Goal: Task Accomplishment & Management: Manage account settings

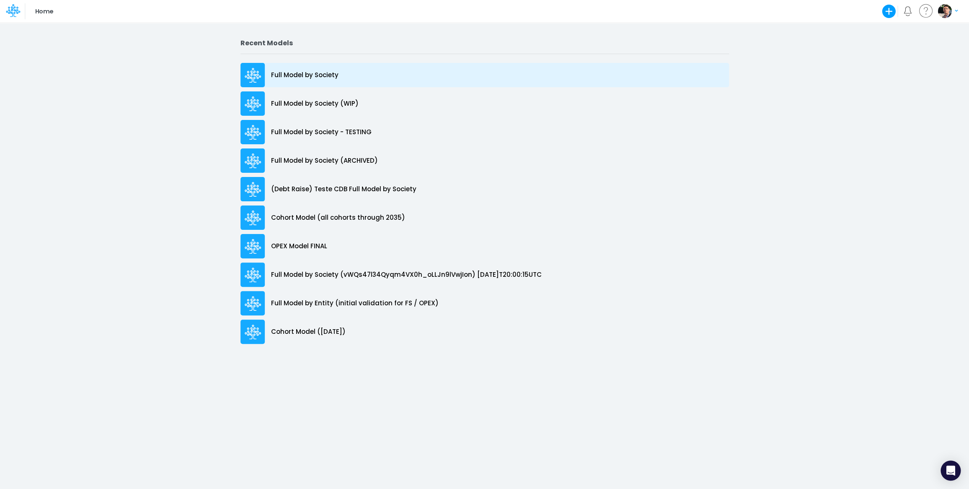
click at [293, 73] on p "Full Model by Society" at bounding box center [304, 75] width 67 height 10
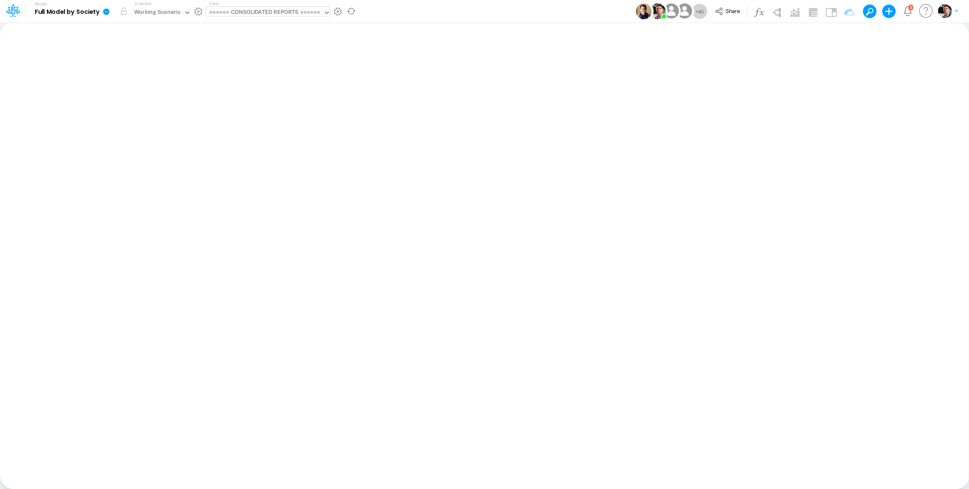
click at [287, 12] on div "====== CONSOLIDATED REPORTS ======" at bounding box center [264, 13] width 111 height 10
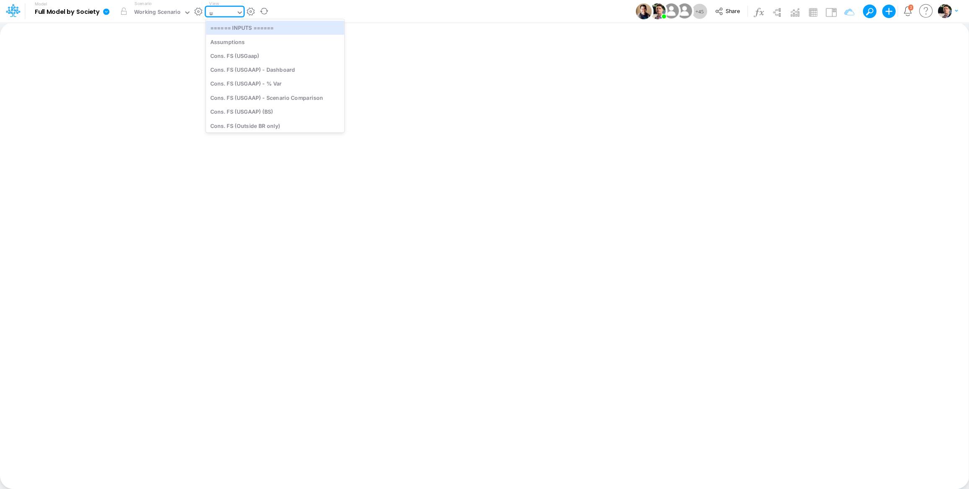
type input "usga"
click at [264, 25] on div "Cons. FS (USGaap)" at bounding box center [267, 28] width 122 height 14
type input "Consolidated FS - USGAAP"
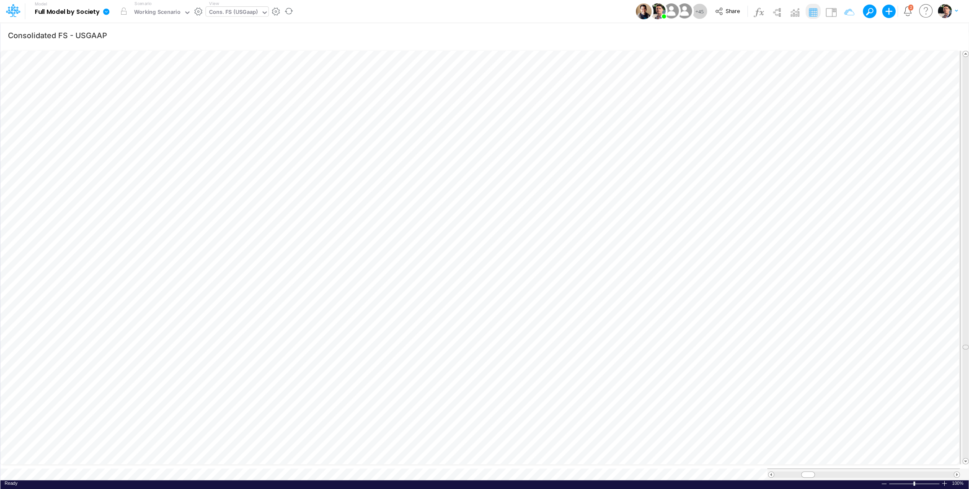
scroll to position [0, 0]
drag, startPoint x: 964, startPoint y: 341, endPoint x: 964, endPoint y: 400, distance: 58.7
click at [966, 407] on span at bounding box center [965, 409] width 5 height 5
click at [106, 12] on icon at bounding box center [106, 11] width 6 height 6
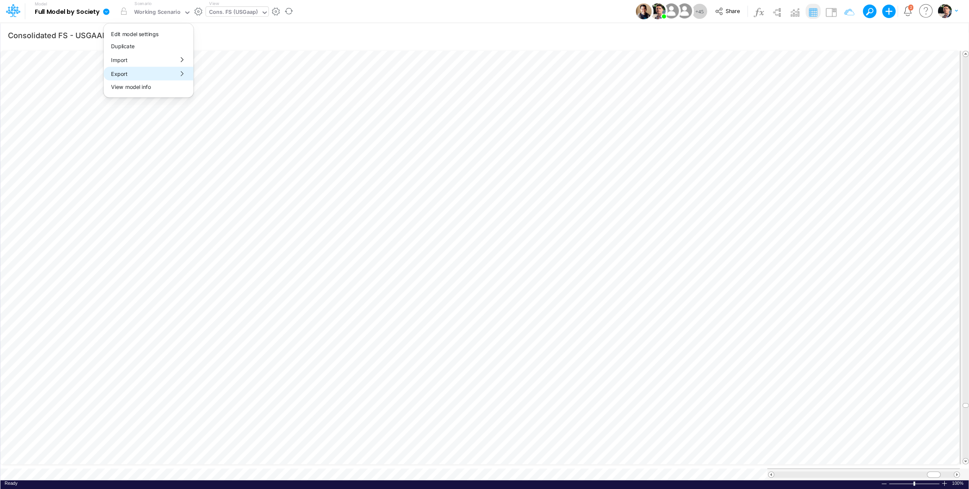
click at [140, 75] on button "Export" at bounding box center [148, 74] width 90 height 14
click at [216, 78] on button "Excel" at bounding box center [239, 78] width 90 height 13
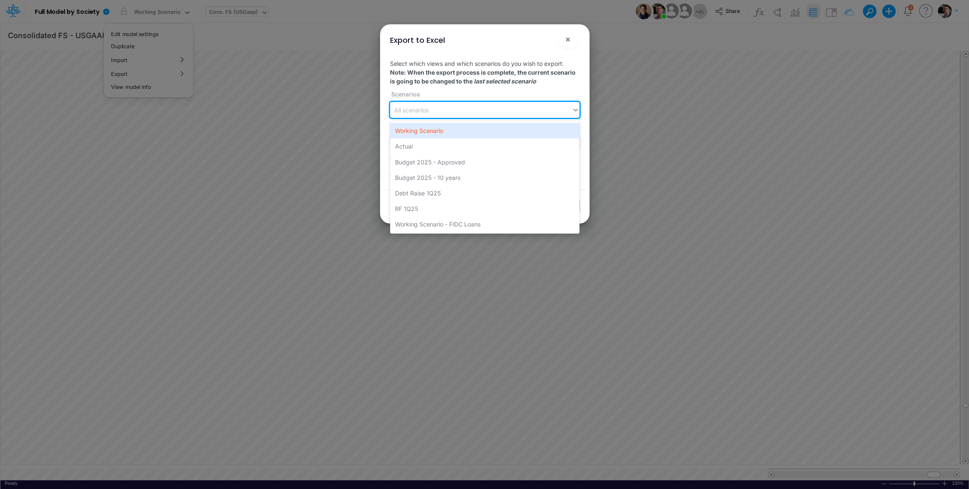
click at [464, 112] on div "All scenarios" at bounding box center [481, 110] width 182 height 14
click at [446, 133] on div "Working Scenario" at bounding box center [484, 131] width 189 height 16
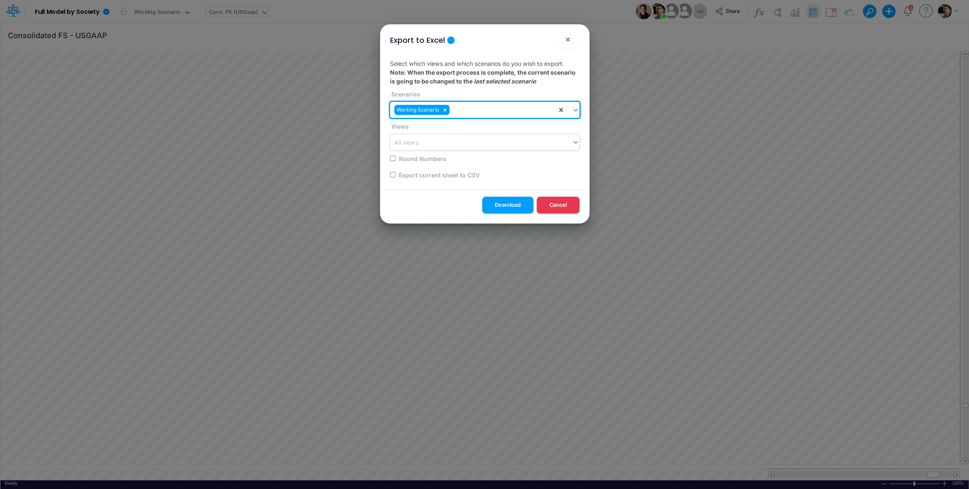
click at [444, 143] on div "All views" at bounding box center [481, 142] width 182 height 14
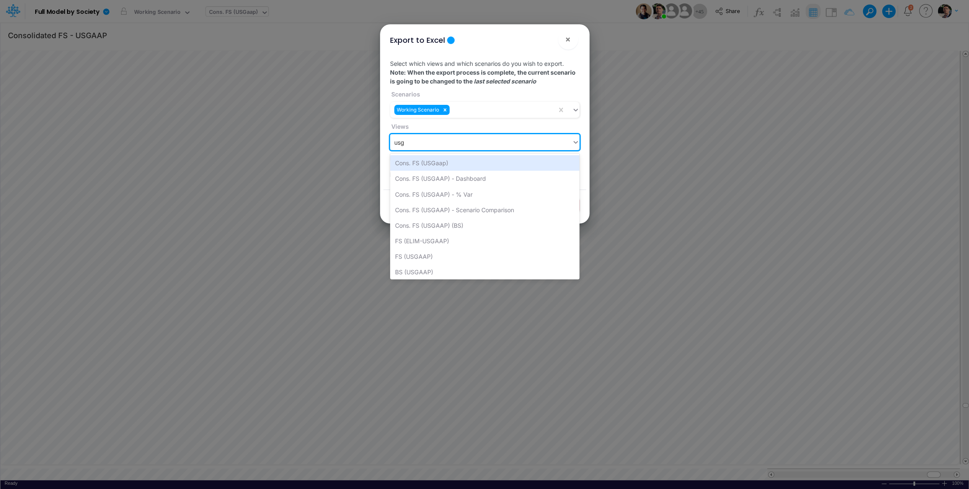
type input "usga"
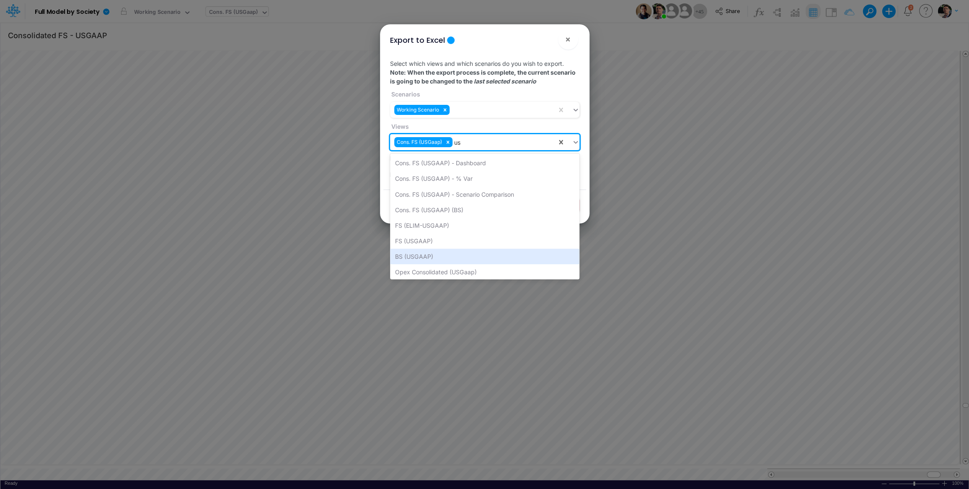
type input "u"
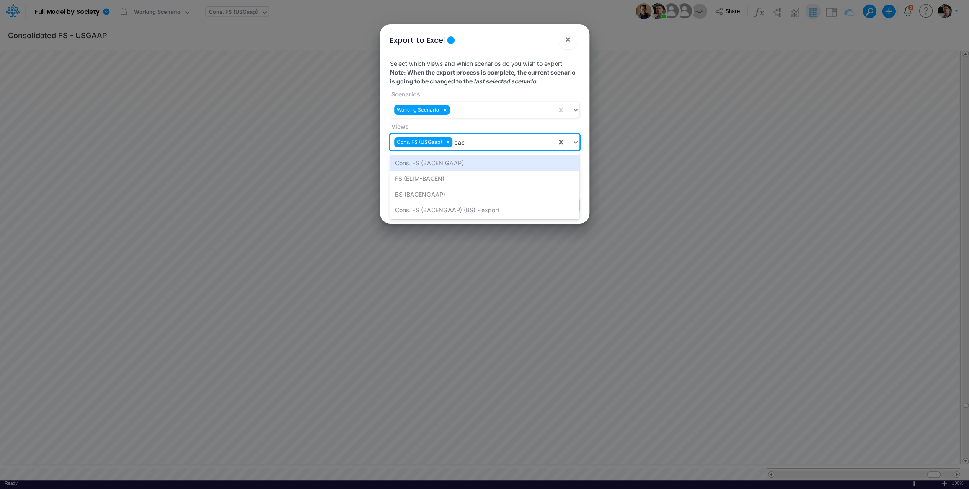
type input "bace"
type input "off"
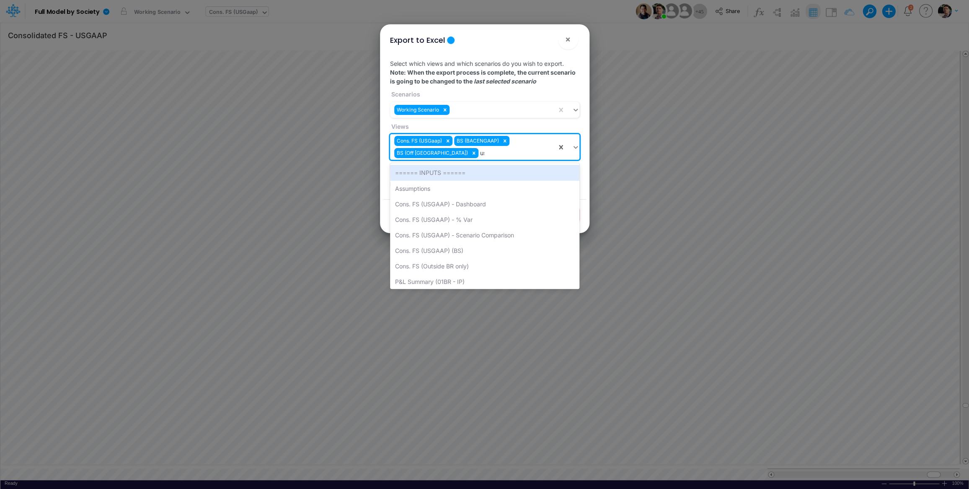
type input "usg"
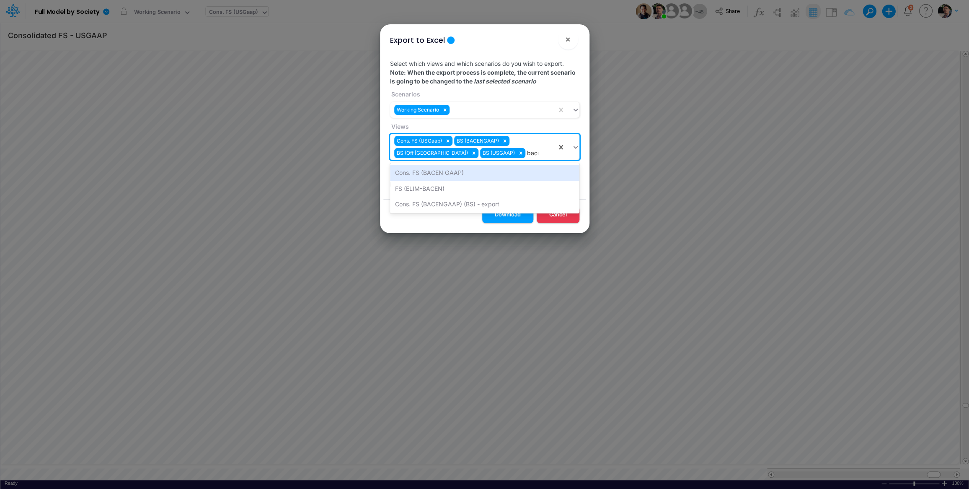
type input "bacen"
click at [442, 175] on div "Cons. FS (BACEN GAAP)" at bounding box center [484, 173] width 189 height 16
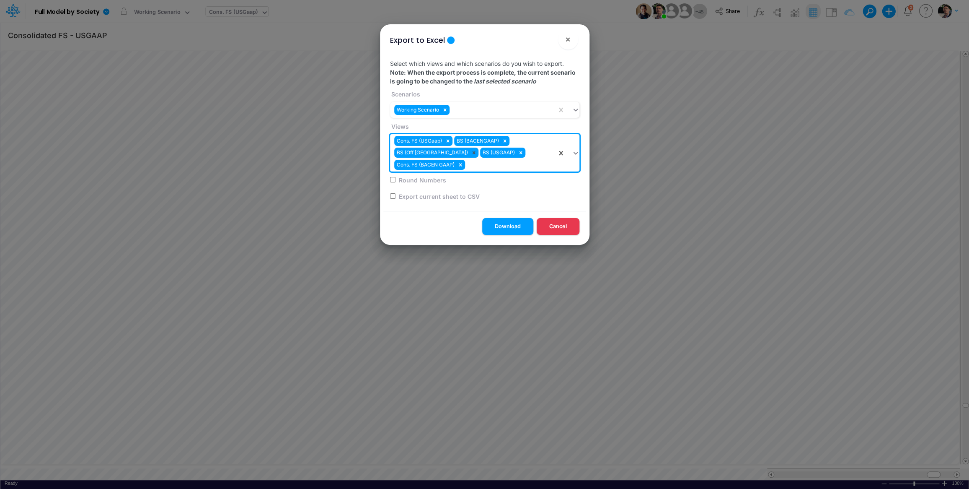
click at [471, 154] on icon at bounding box center [474, 153] width 6 height 6
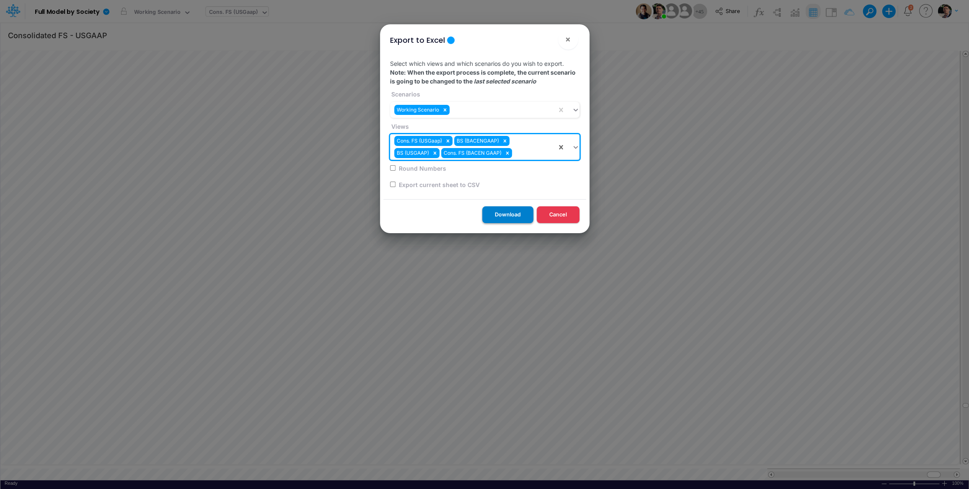
click at [507, 215] on button "Download" at bounding box center [507, 214] width 51 height 16
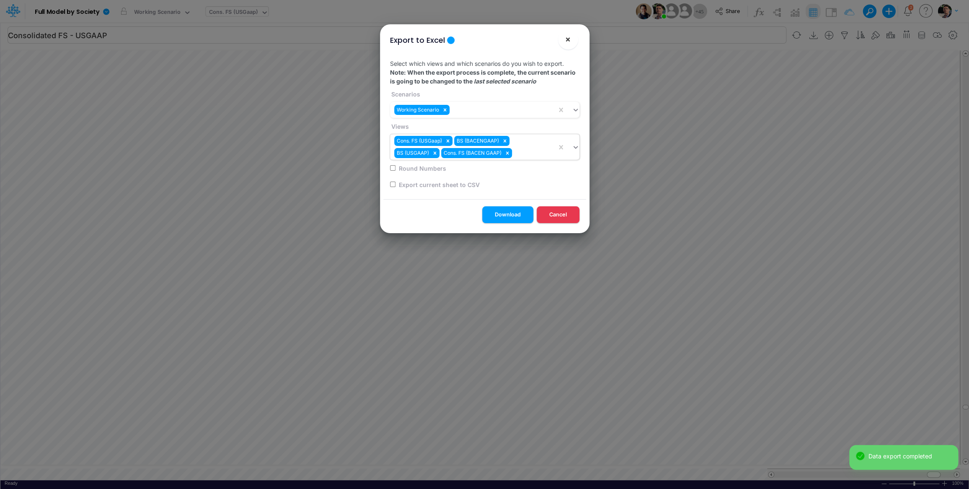
drag, startPoint x: 570, startPoint y: 42, endPoint x: 588, endPoint y: 38, distance: 18.5
click at [570, 42] on span "×" at bounding box center [567, 39] width 5 height 10
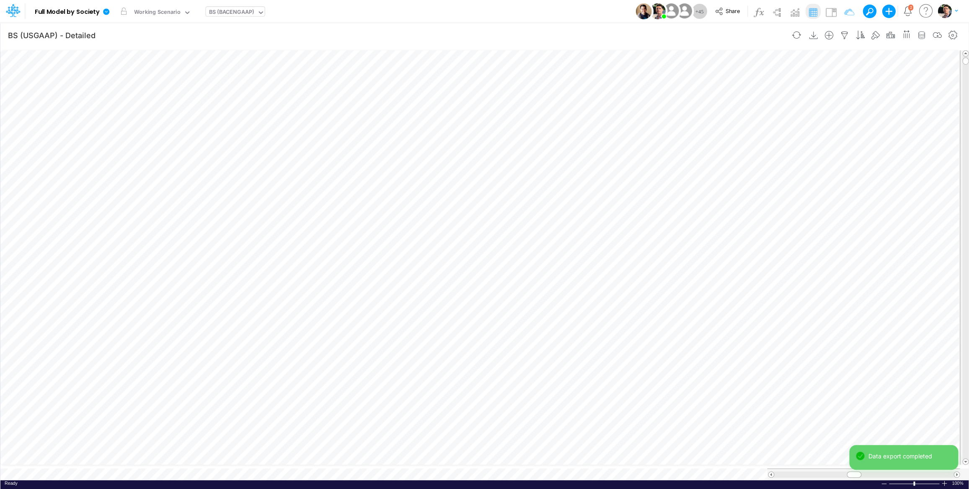
scroll to position [3, 26]
type input "Consolidated FS - BACENGAAP"
click at [951, 36] on icon "button" at bounding box center [953, 35] width 13 height 9
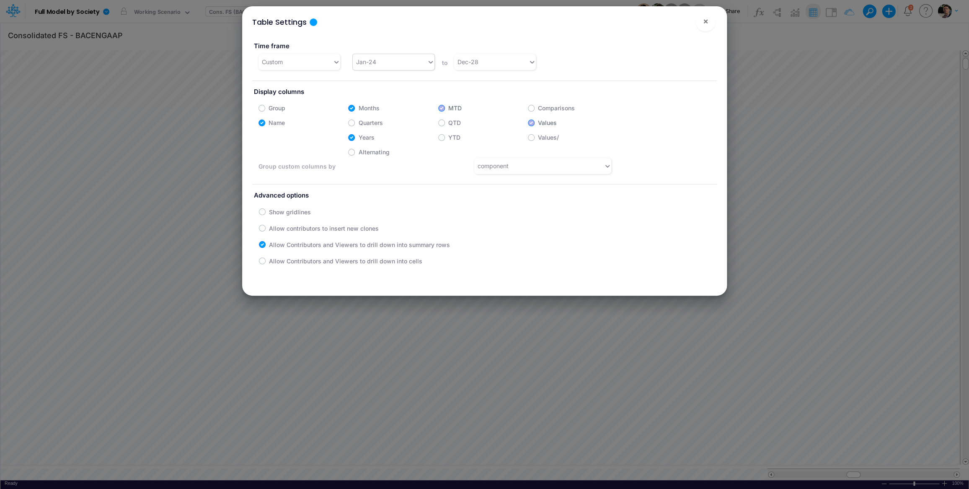
click at [409, 65] on div "Jan-24" at bounding box center [390, 62] width 74 height 14
type input "jan-25"
click at [709, 26] on button "×" at bounding box center [706, 21] width 20 height 20
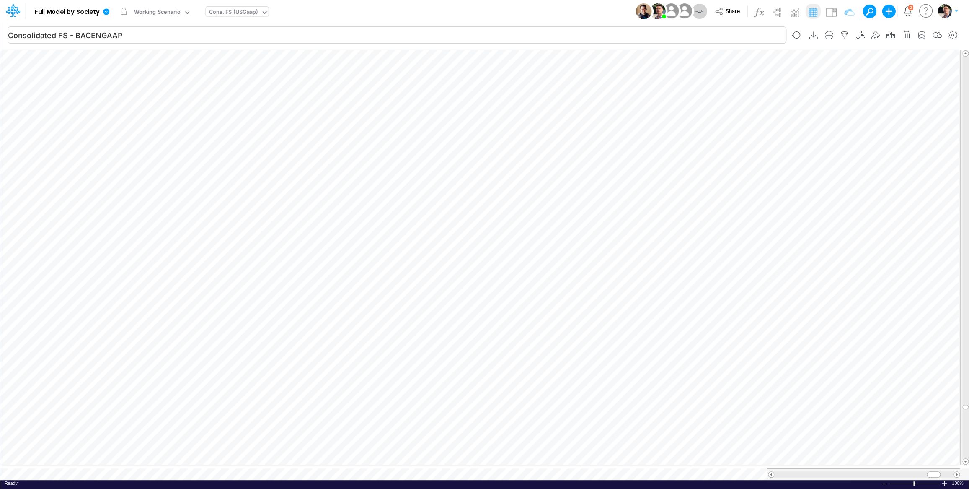
type input "Consolidated FS - USGAAP"
click at [951, 36] on icon "button" at bounding box center [953, 35] width 13 height 9
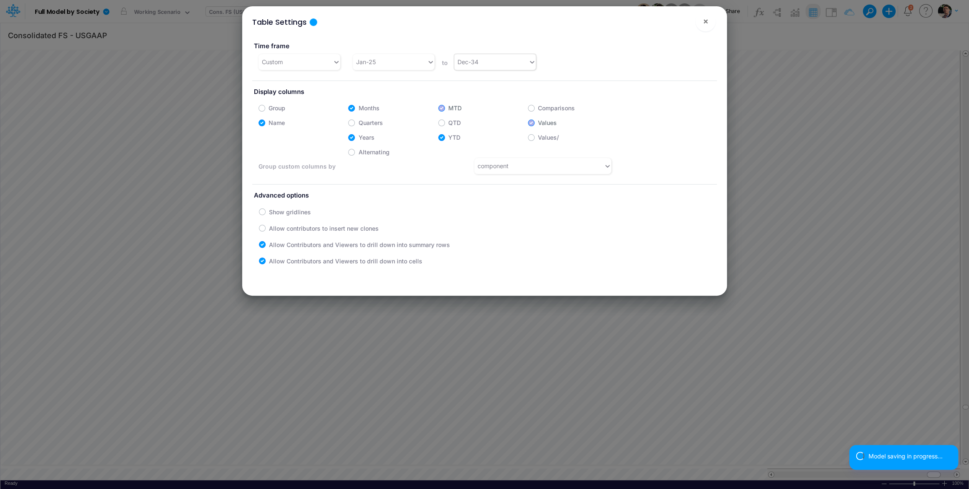
click at [516, 64] on div "Dec-34" at bounding box center [491, 62] width 74 height 14
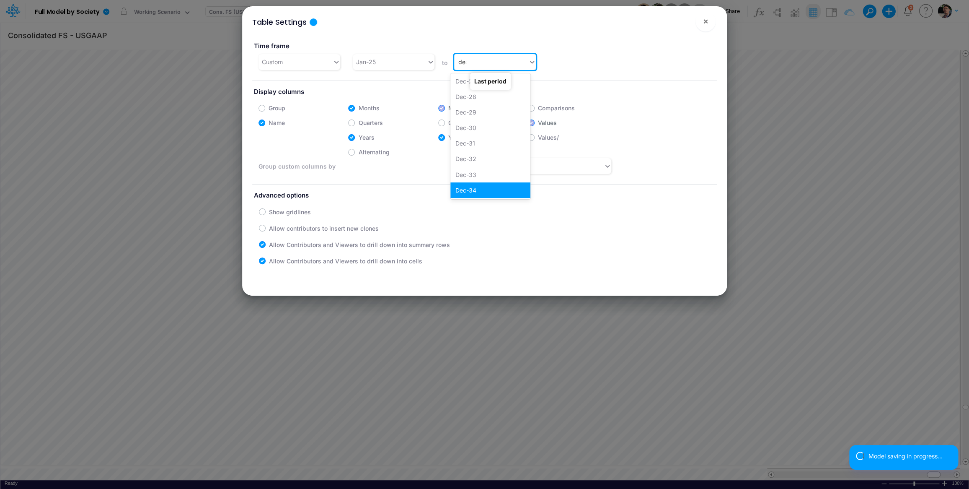
scroll to position [0, 0]
type input "dec-28"
click at [473, 87] on div "Dec-28" at bounding box center [490, 83] width 80 height 16
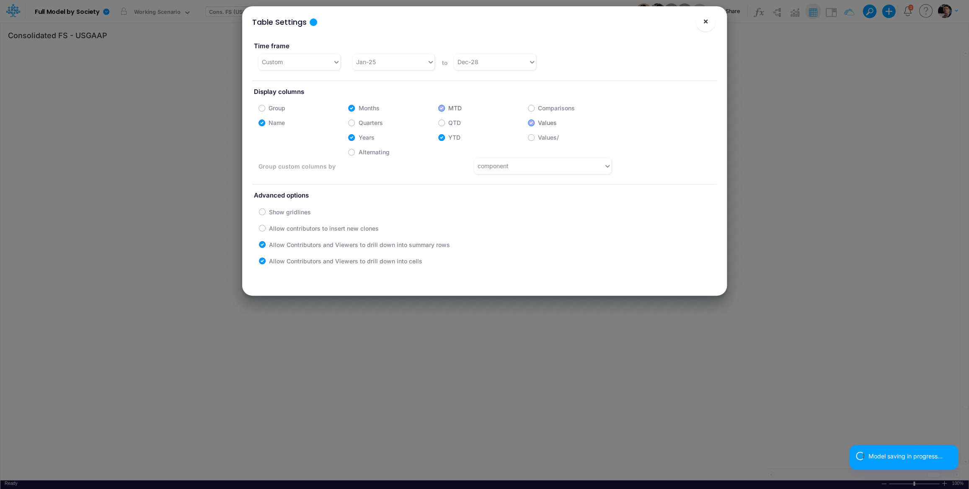
click at [702, 26] on button "×" at bounding box center [706, 21] width 20 height 20
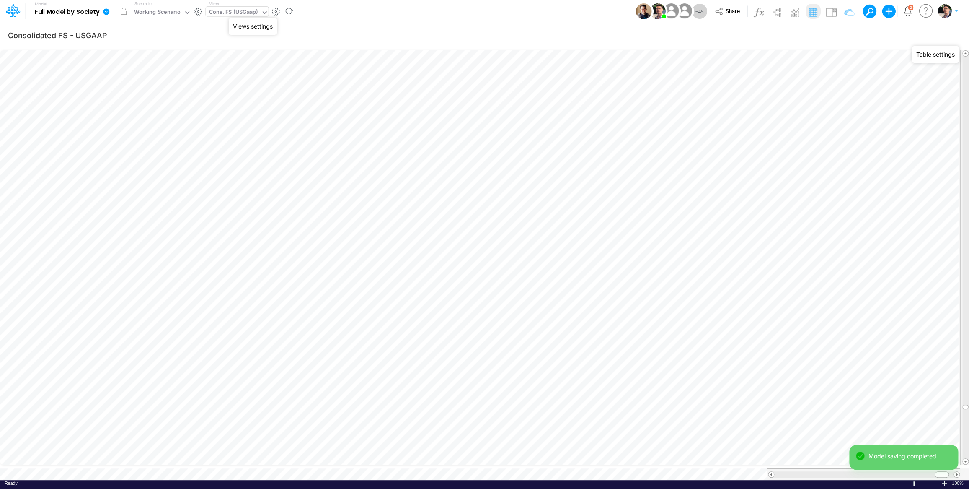
click at [276, 13] on button "button" at bounding box center [276, 11] width 9 height 9
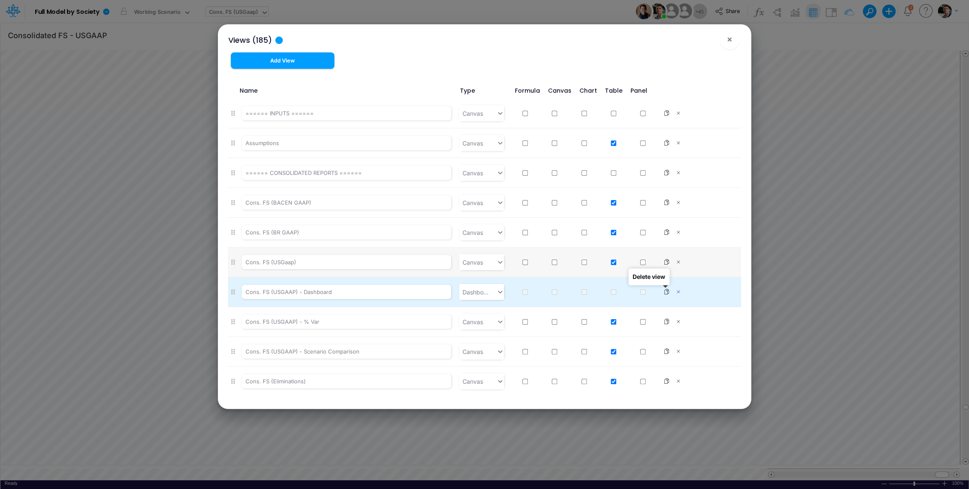
click at [675, 292] on icon at bounding box center [679, 292] width 8 height 6
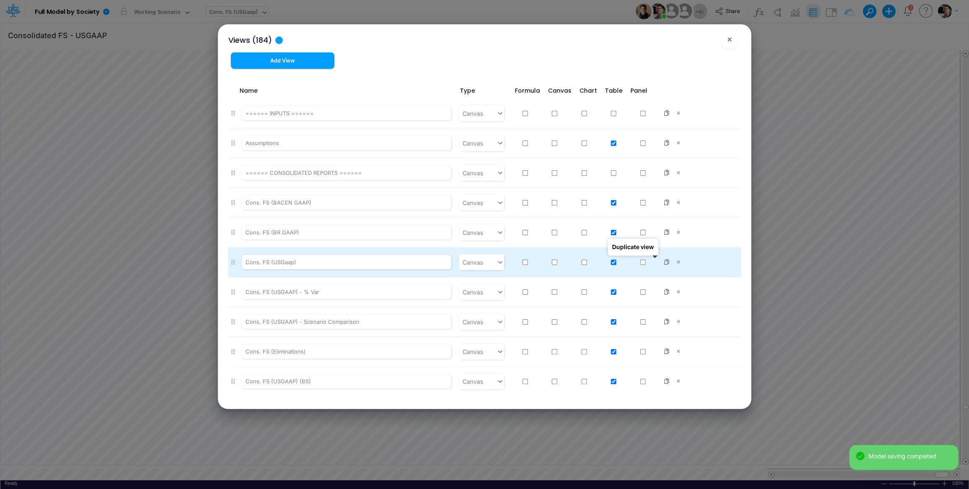
click at [664, 261] on icon at bounding box center [667, 262] width 6 height 6
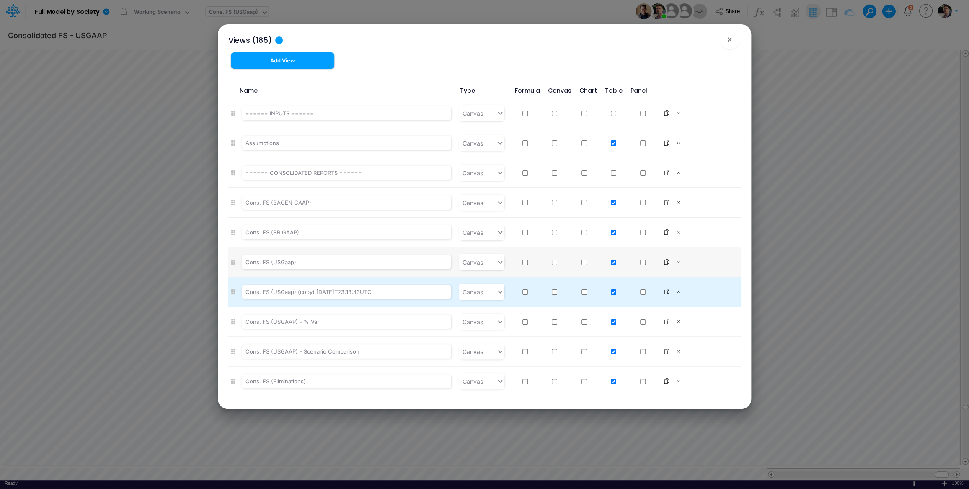
click at [318, 302] on li "Cons. FS (USGaap) (copy) 2025-09-12T23:13:43UTC Canvas" at bounding box center [484, 292] width 513 height 30
click at [314, 293] on input "Cons. FS (USGaap) (copy) 2025-09-12T23:13:43UTC" at bounding box center [347, 292] width 210 height 14
click at [279, 293] on input "Cons. FS (USGaap) (copy) 2025-09-12T23:13:43UTC" at bounding box center [347, 292] width 210 height 14
type input "Cons. FS (Off Brazil)"
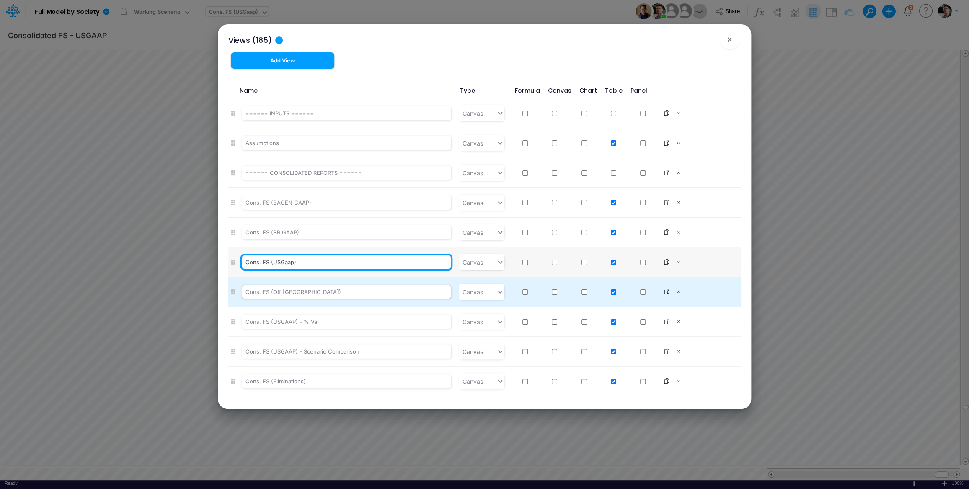
click at [354, 265] on input "Cons. FS (USGaap)" at bounding box center [347, 262] width 210 height 14
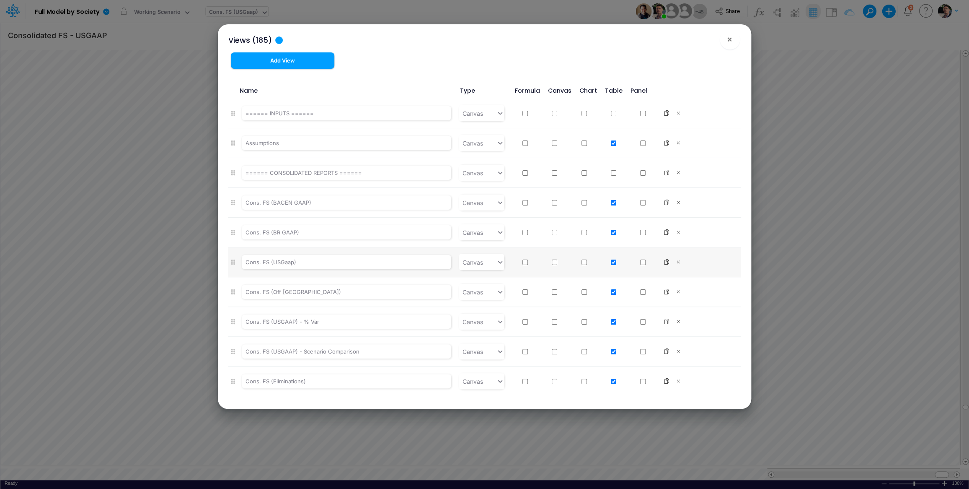
scroll to position [5229, 0]
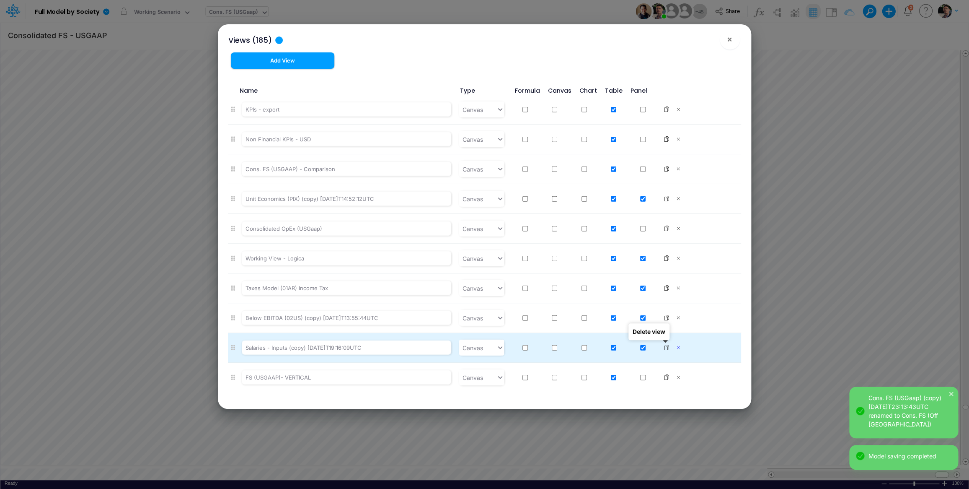
click at [675, 347] on icon at bounding box center [679, 347] width 8 height 6
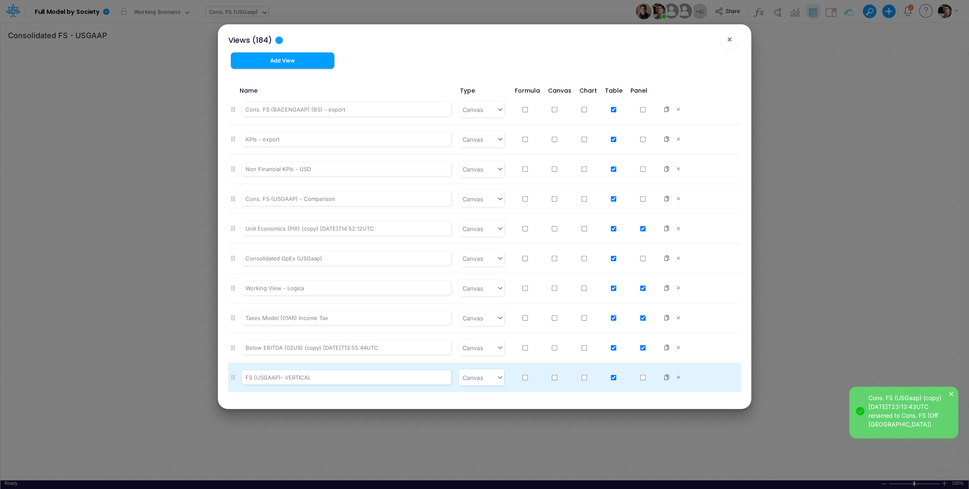
scroll to position [5199, 0]
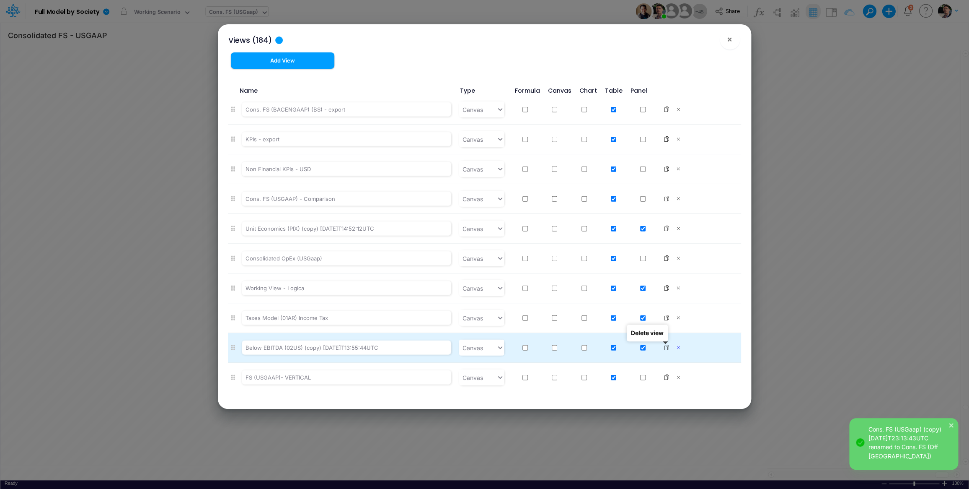
click at [675, 347] on icon at bounding box center [679, 347] width 8 height 6
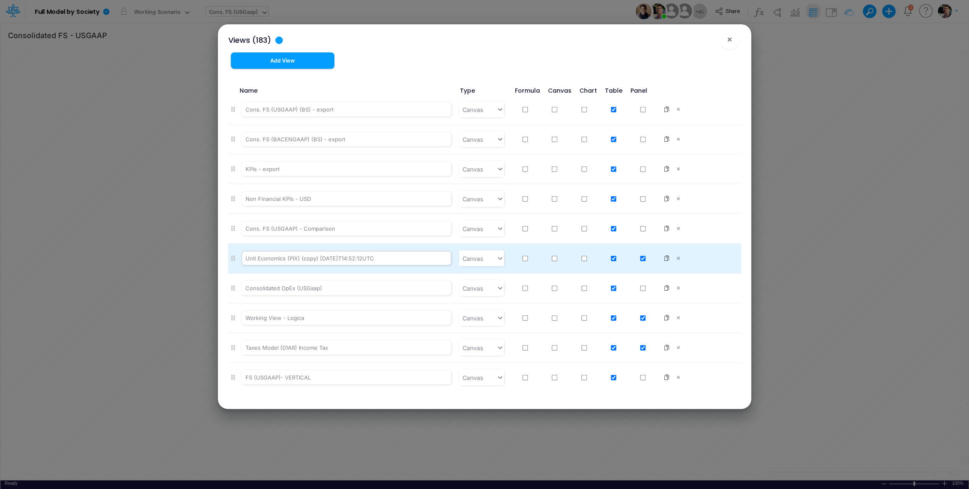
scroll to position [5169, 0]
click at [675, 258] on icon at bounding box center [679, 258] width 8 height 6
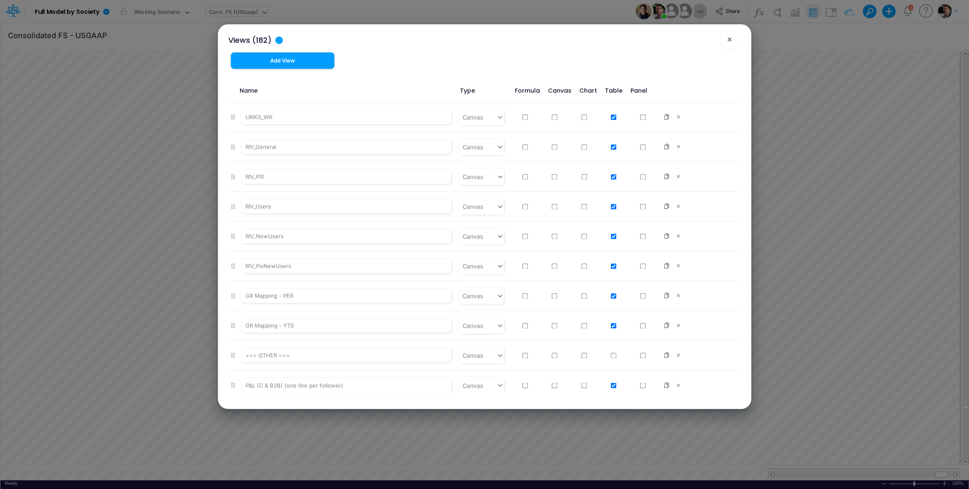
scroll to position [3171, 0]
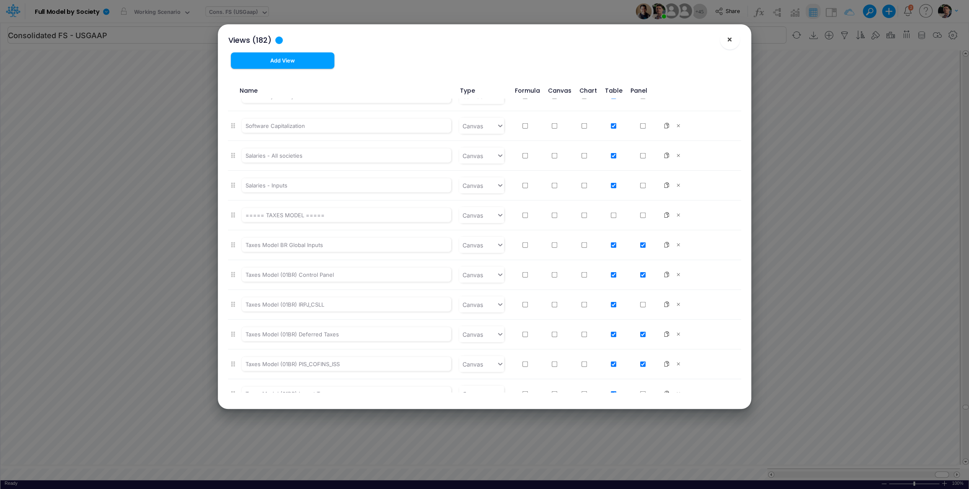
click at [727, 43] on span "×" at bounding box center [729, 39] width 5 height 10
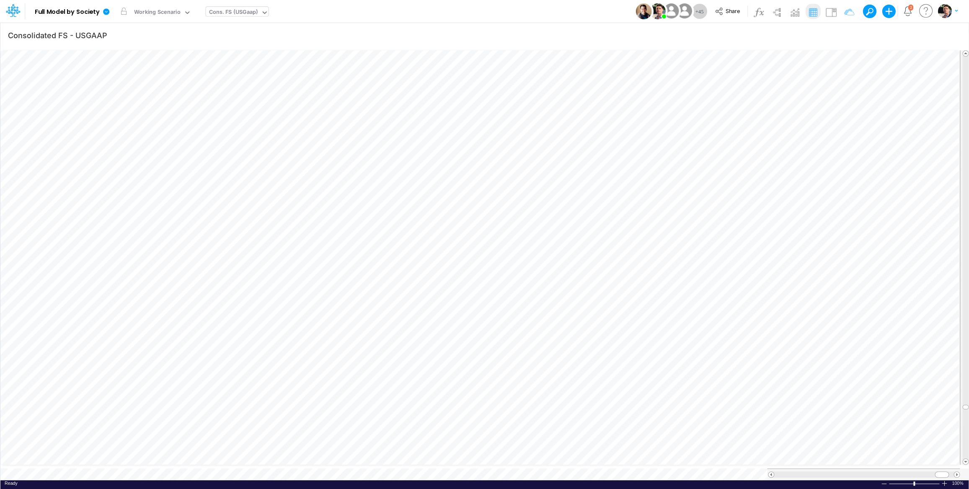
click at [236, 8] on div "Cons. FS (USGaap)" at bounding box center [233, 13] width 55 height 13
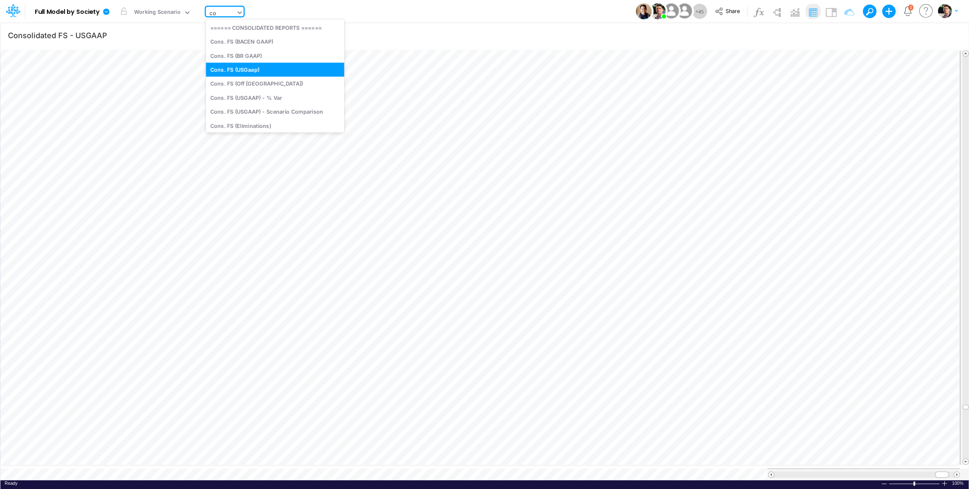
type input "cop"
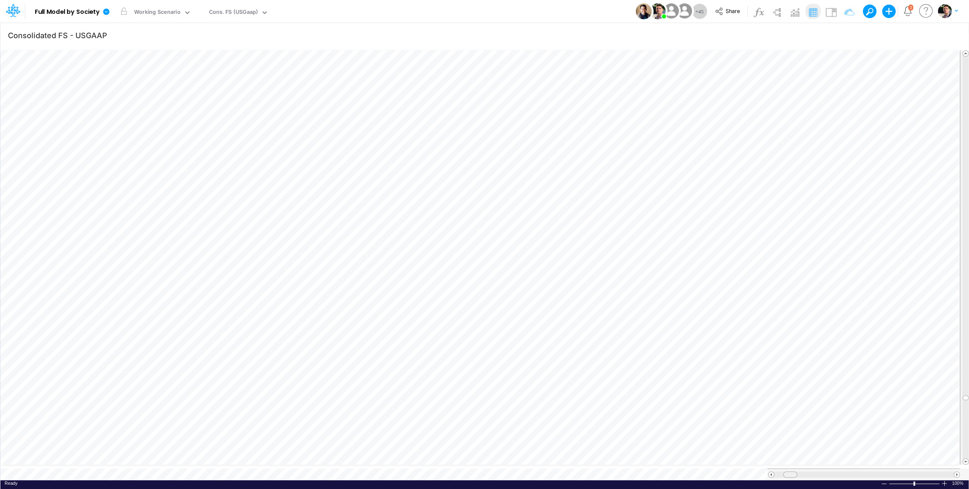
scroll to position [3, 27]
click at [733, 468] on tr at bounding box center [480, 474] width 960 height 12
drag, startPoint x: 808, startPoint y: 469, endPoint x: 863, endPoint y: 473, distance: 55.5
click at [863, 474] on div "Paste Cut Copy AutoFill 26484827.492326807 Ready 100% Sum: null Max: null Min: …" at bounding box center [484, 263] width 968 height 433
click at [773, 471] on span at bounding box center [770, 473] width 5 height 5
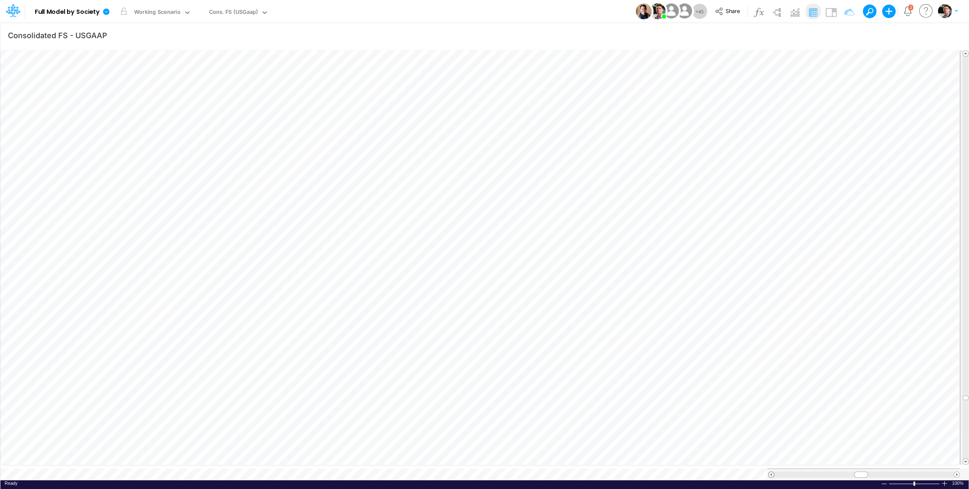
click at [772, 471] on span at bounding box center [770, 473] width 5 height 5
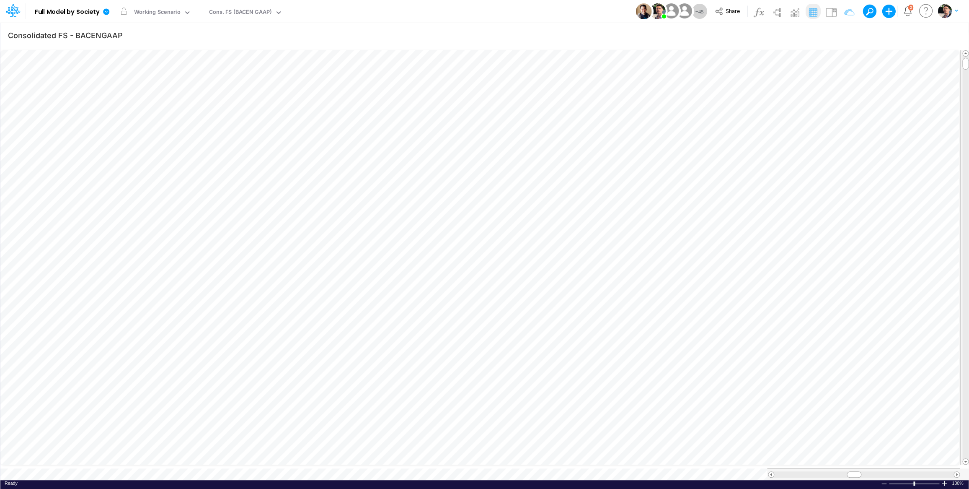
click at [431, 466] on div "Paste Cut Copy AutoFill 0 Ready 100% Sum: null Max: null Min: null Numerical Co…" at bounding box center [484, 263] width 968 height 433
type input "Consolidated FS - USGAAP"
click at [954, 34] on icon "button" at bounding box center [953, 35] width 13 height 9
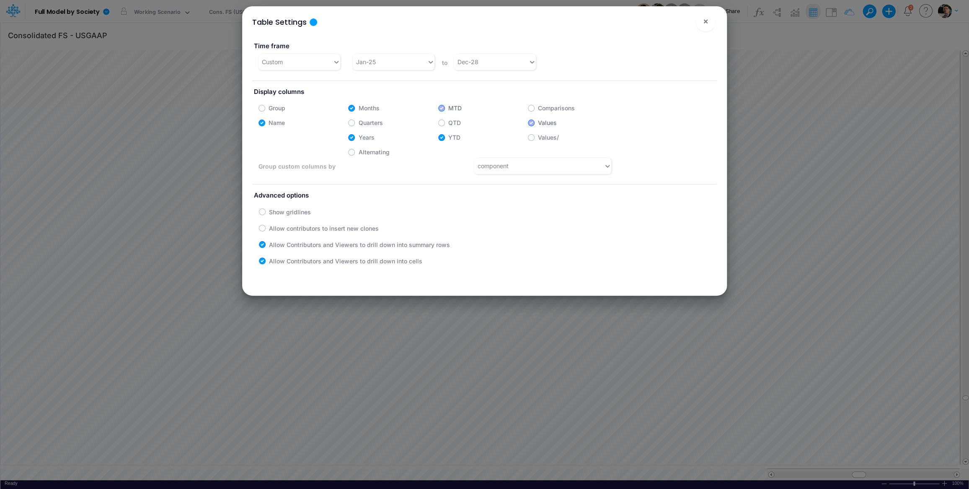
click at [448, 137] on label "YTD" at bounding box center [454, 137] width 12 height 9
click at [448, 137] on input "YTD" at bounding box center [450, 134] width 5 height 5
checkbox input "false"
click at [709, 23] on button "×" at bounding box center [706, 21] width 20 height 20
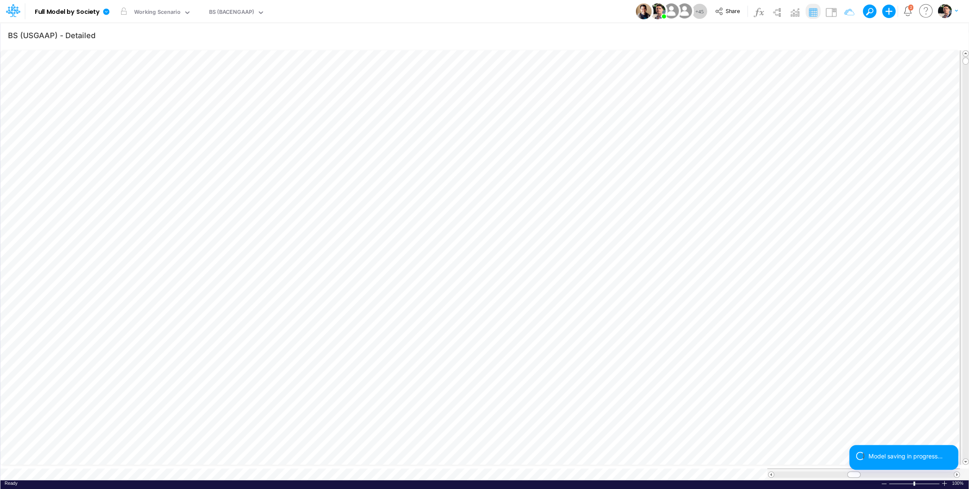
scroll to position [3, 26]
click at [956, 31] on button "button" at bounding box center [953, 35] width 16 height 17
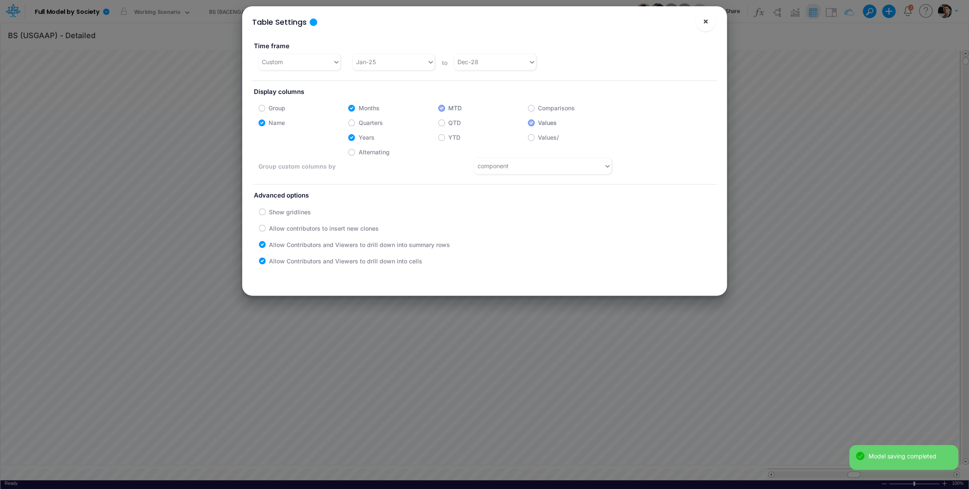
click at [712, 26] on button "×" at bounding box center [706, 21] width 20 height 20
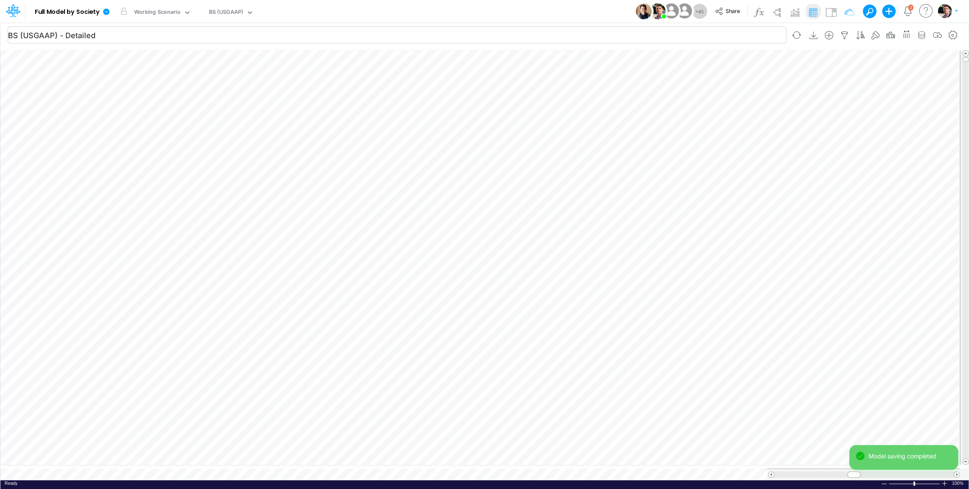
scroll to position [3, 27]
click at [949, 35] on icon "button" at bounding box center [953, 35] width 13 height 9
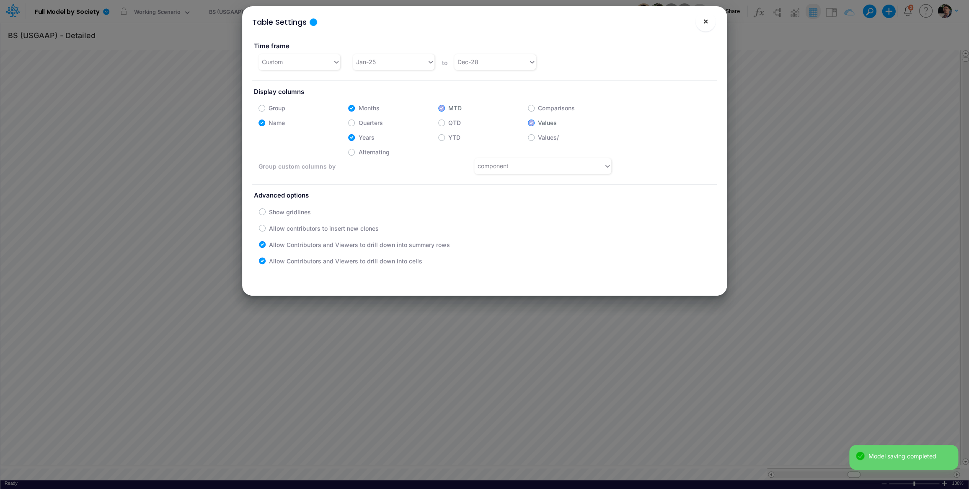
click at [709, 25] on button "×" at bounding box center [706, 21] width 20 height 20
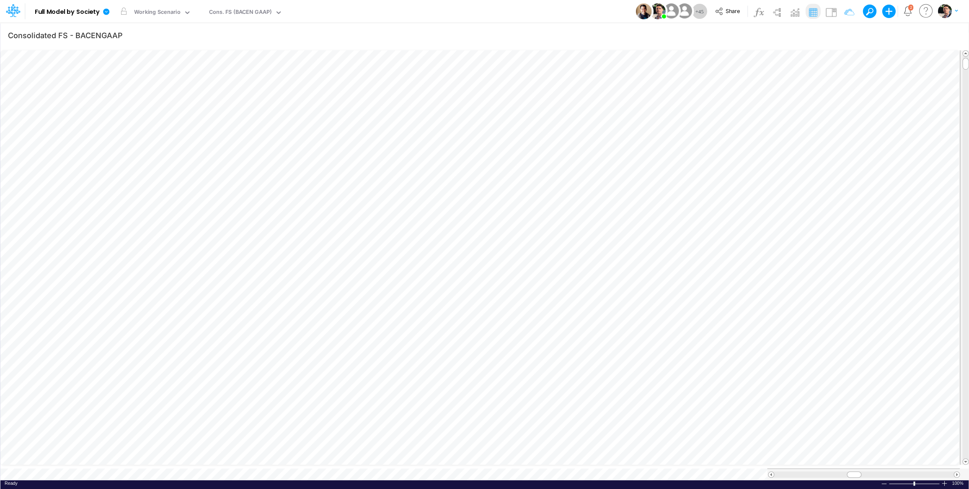
scroll to position [3, 2]
click at [952, 33] on icon "button" at bounding box center [953, 35] width 13 height 9
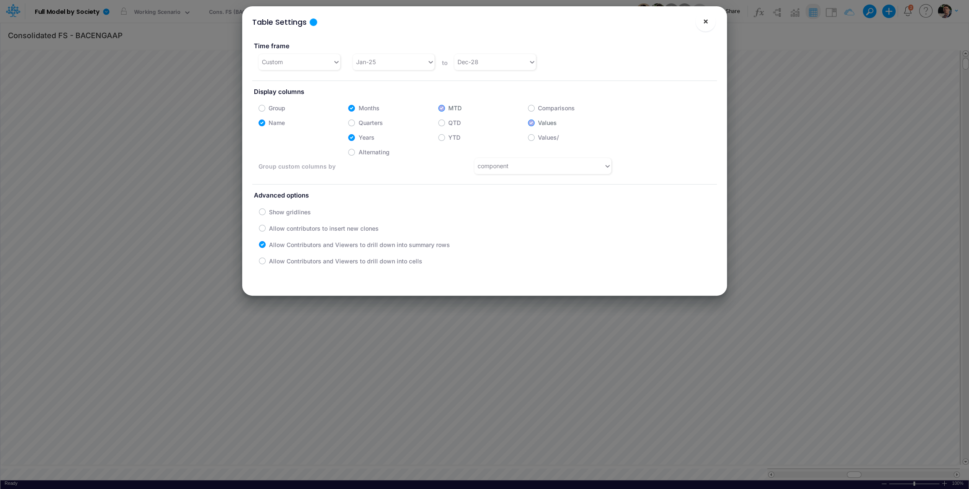
click at [706, 19] on span "×" at bounding box center [705, 21] width 5 height 10
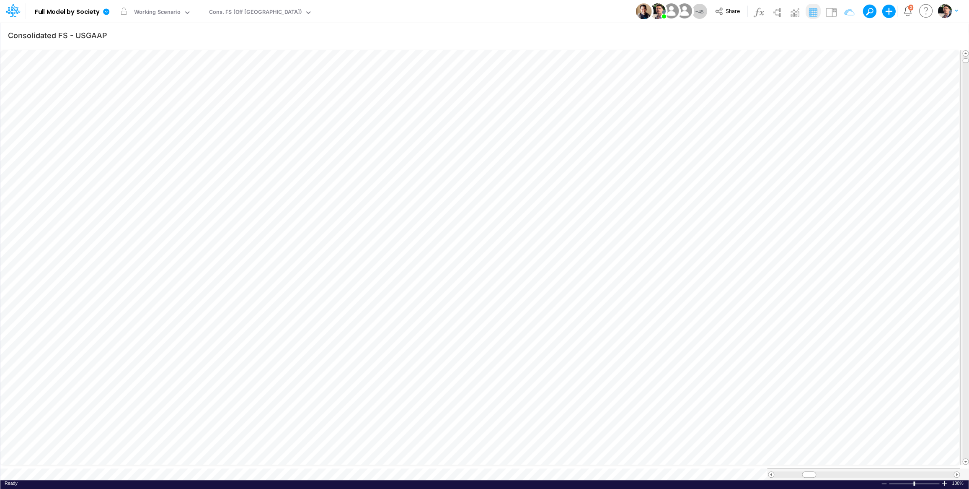
scroll to position [0, 0]
click at [953, 32] on icon "button" at bounding box center [953, 35] width 13 height 9
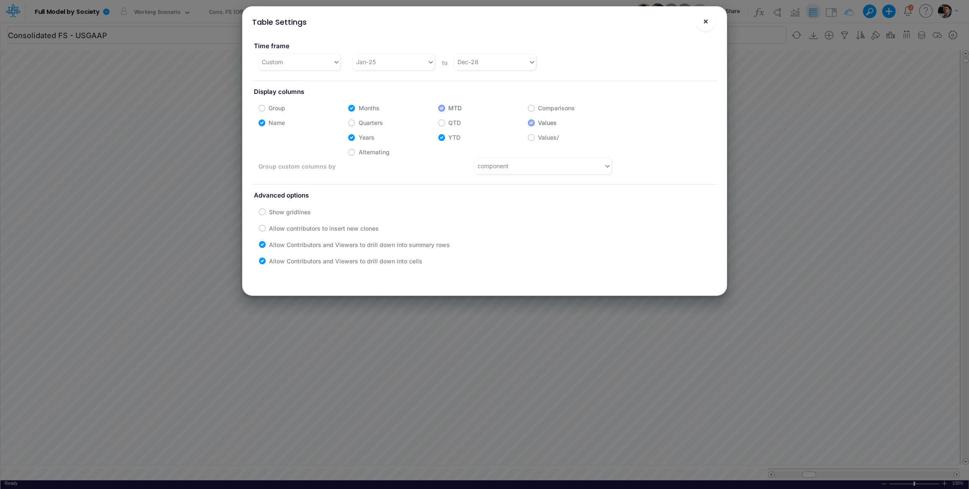
click at [711, 18] on button "×" at bounding box center [706, 21] width 20 height 20
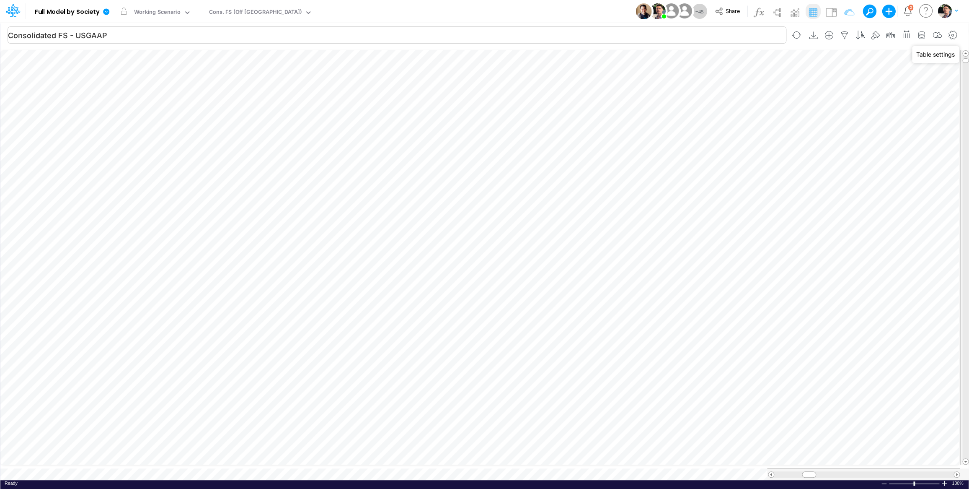
type input "BS (USGAAP) - Detailed"
click at [919, 34] on icon "button" at bounding box center [922, 35] width 13 height 9
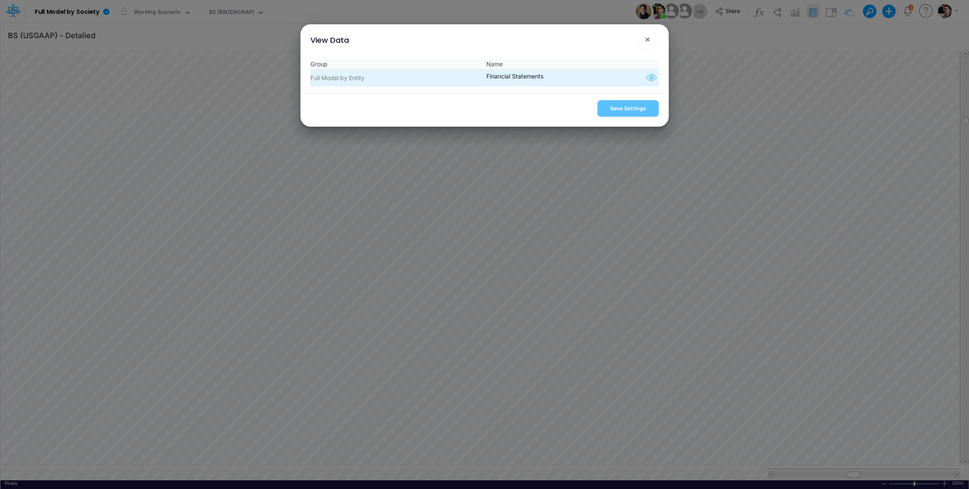
click at [645, 80] on icon "button" at bounding box center [651, 77] width 13 height 11
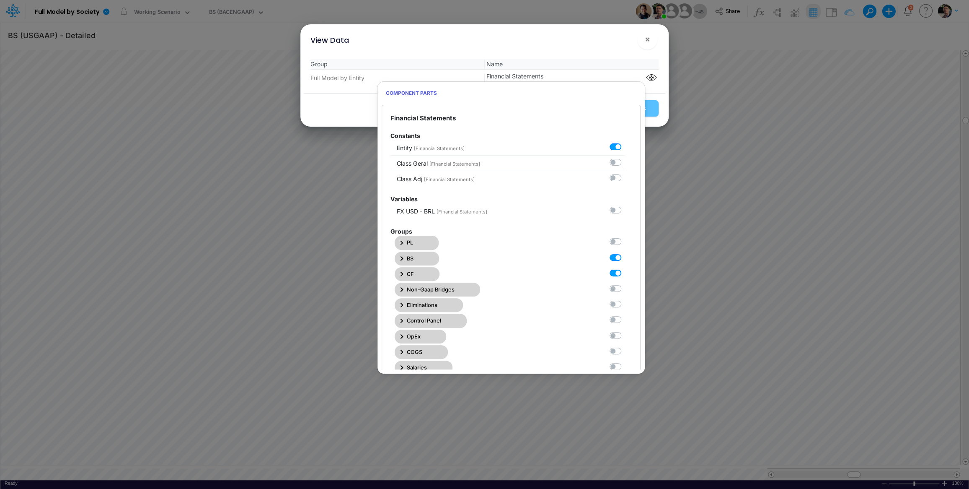
click at [625, 253] on label at bounding box center [625, 253] width 0 height 0
click at [625, 257] on Statements1 "checkbox" at bounding box center [627, 255] width 5 height 5
click at [625, 253] on label at bounding box center [625, 253] width 0 height 0
click at [625, 258] on Statements1 "checkbox" at bounding box center [627, 255] width 5 height 5
checkbox Statements1 "true"
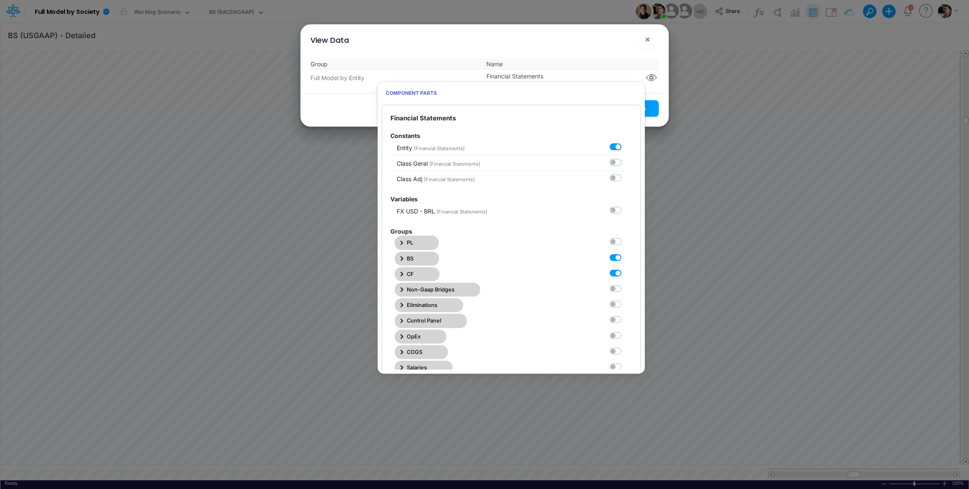
click at [625, 268] on label at bounding box center [625, 268] width 0 height 0
click at [625, 274] on Statements2 "checkbox" at bounding box center [627, 270] width 5 height 5
click at [625, 268] on label at bounding box center [625, 268] width 0 height 0
click at [625, 274] on Statements2 "checkbox" at bounding box center [627, 270] width 5 height 5
checkbox Statements2 "true"
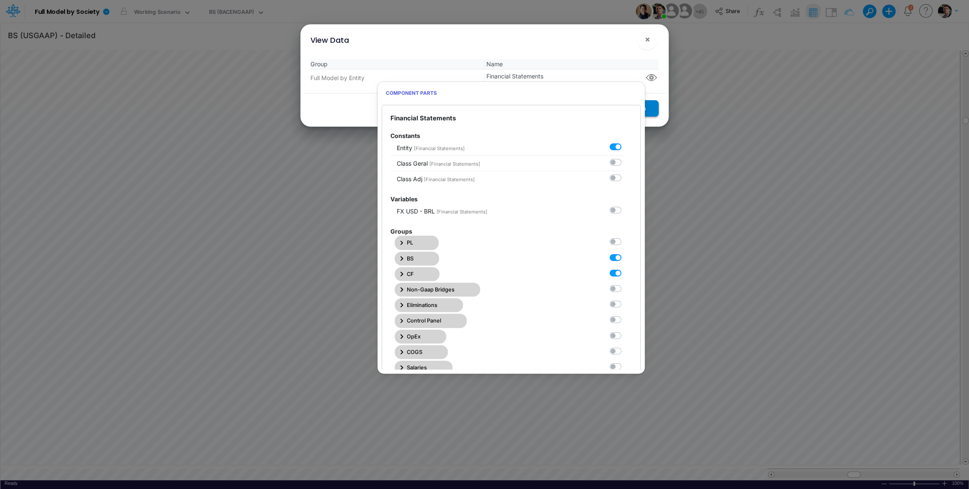
click at [653, 107] on button "Save Settings" at bounding box center [627, 108] width 61 height 16
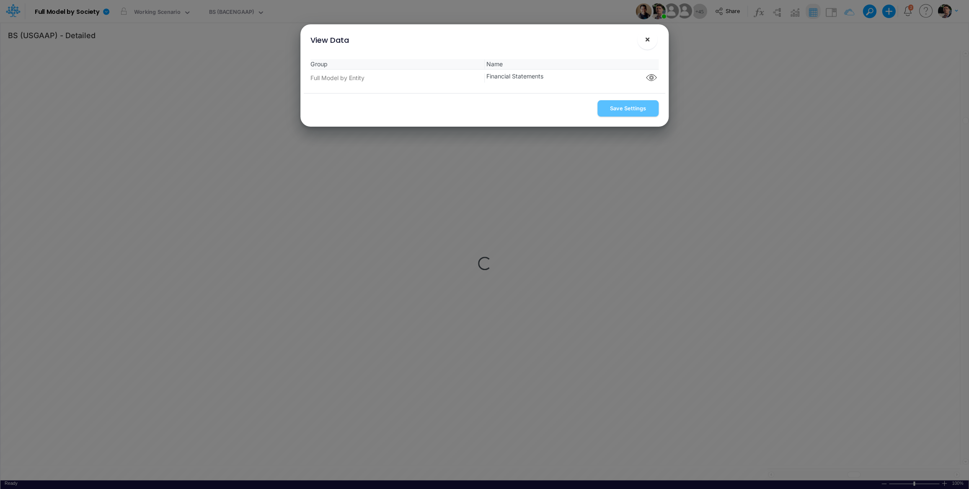
click at [649, 43] on span "×" at bounding box center [646, 39] width 5 height 10
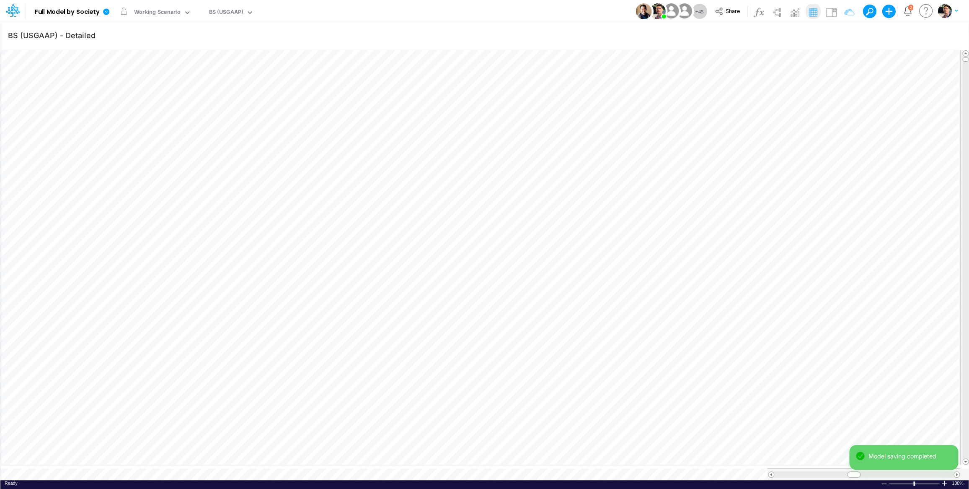
scroll to position [3, 27]
click at [921, 35] on icon "button" at bounding box center [922, 35] width 13 height 9
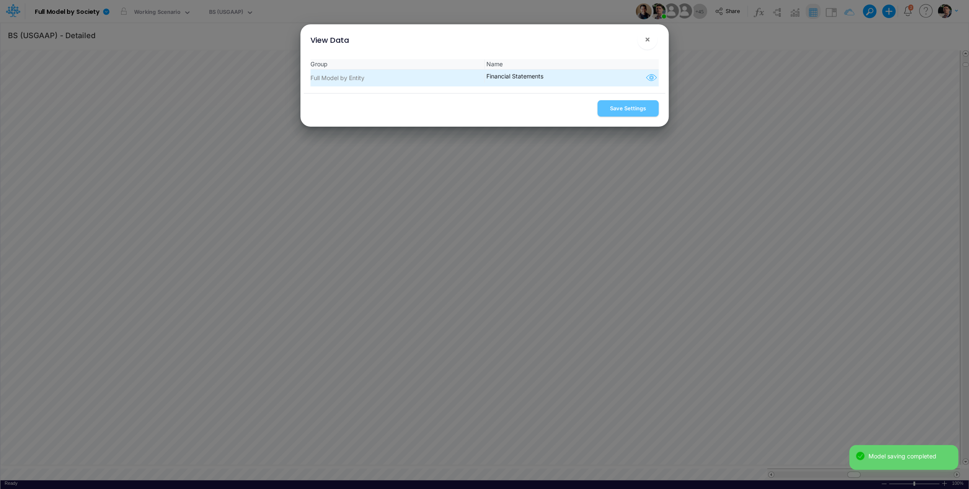
click at [649, 76] on icon "button" at bounding box center [651, 77] width 13 height 11
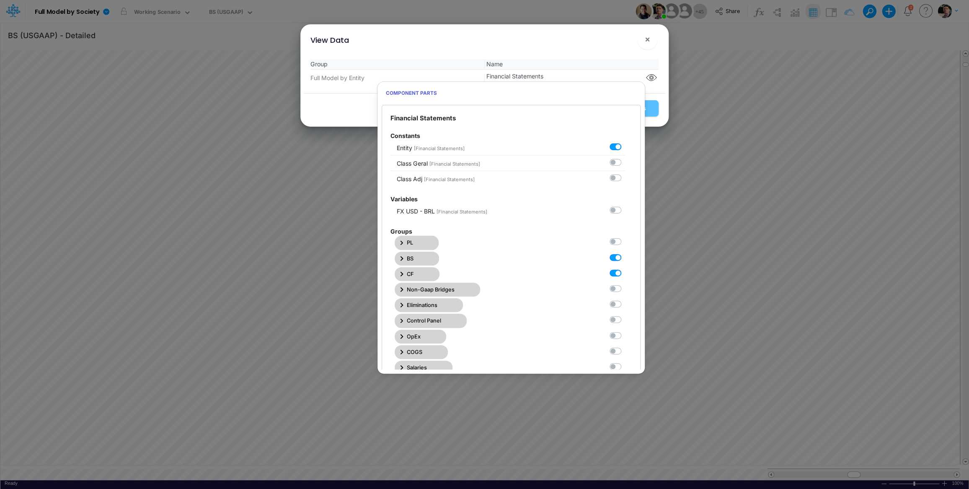
click at [625, 253] on label at bounding box center [625, 253] width 0 height 0
click at [625, 258] on Statements1 "checkbox" at bounding box center [627, 255] width 5 height 5
click at [625, 253] on label at bounding box center [625, 253] width 0 height 0
click at [625, 258] on Statements1 "checkbox" at bounding box center [627, 255] width 5 height 5
checkbox Statements1 "true"
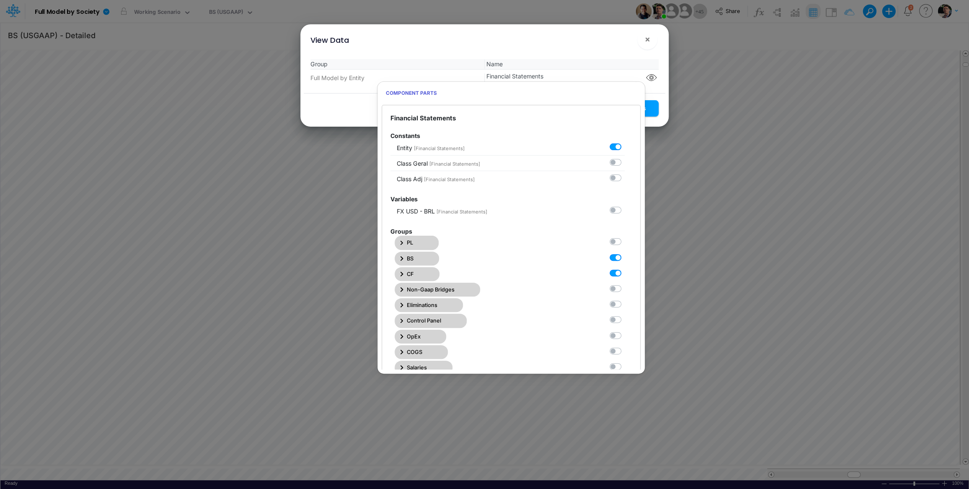
click at [625, 268] on label at bounding box center [625, 268] width 0 height 0
click at [625, 273] on Statements2 "checkbox" at bounding box center [627, 270] width 5 height 5
click at [625, 268] on label at bounding box center [625, 268] width 0 height 0
click at [625, 274] on Statements2 "checkbox" at bounding box center [627, 270] width 5 height 5
checkbox Statements2 "true"
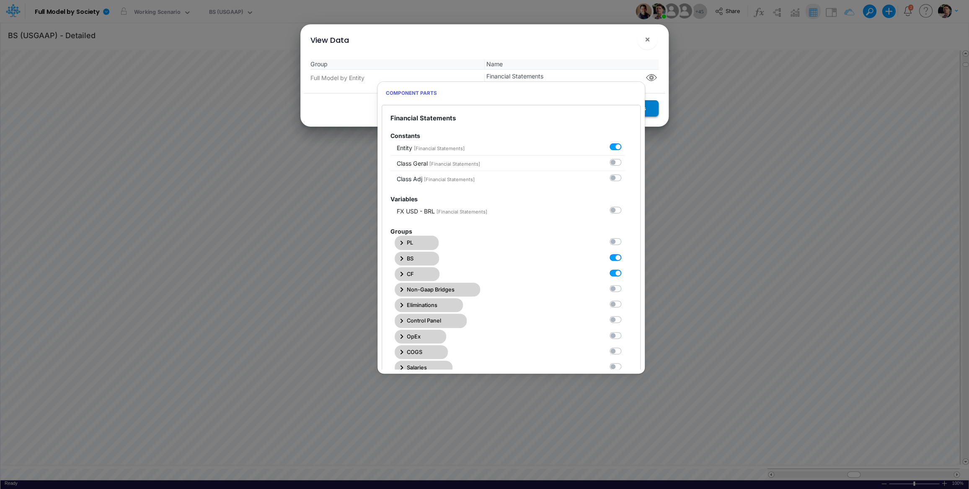
click at [650, 106] on button "Save Settings" at bounding box center [627, 108] width 61 height 16
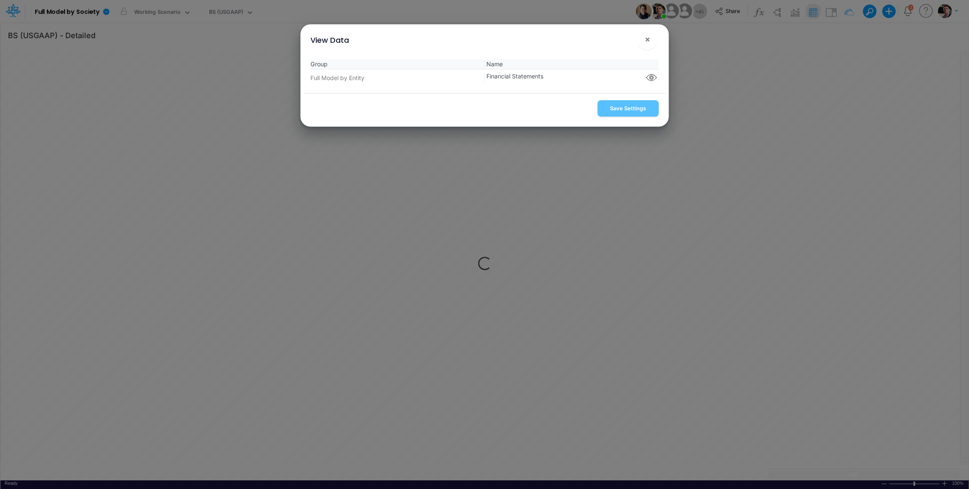
click at [648, 41] on span "×" at bounding box center [646, 39] width 5 height 10
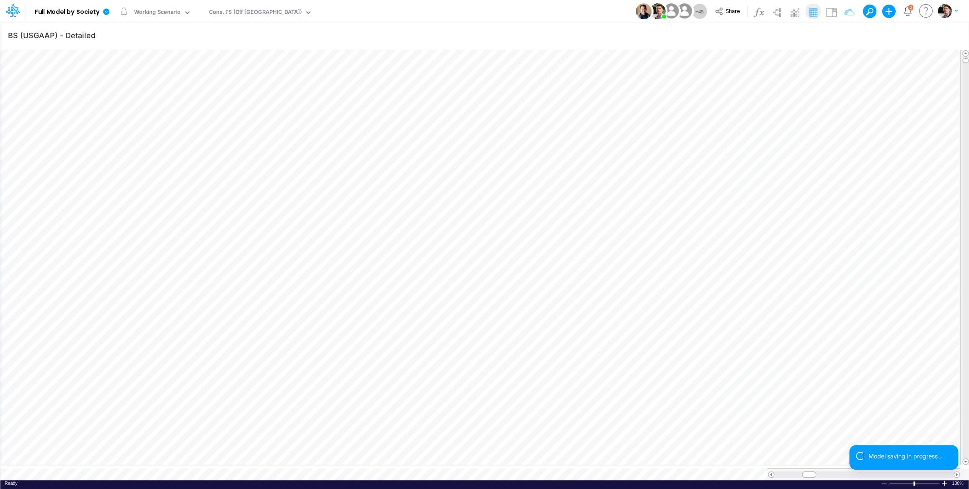
type input "Consolidated FS - USGAAP"
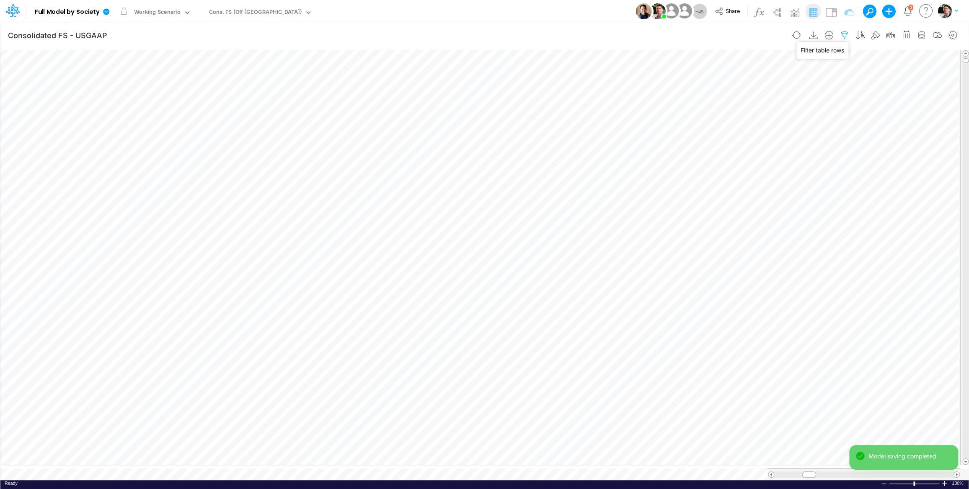
click at [842, 38] on icon "button" at bounding box center [844, 35] width 13 height 9
select select "notEqual"
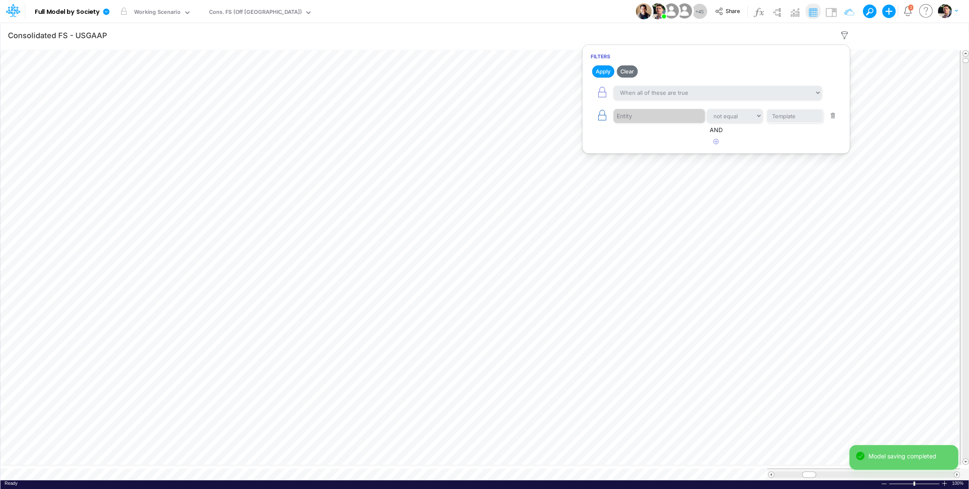
click at [600, 114] on icon "button" at bounding box center [602, 115] width 12 height 12
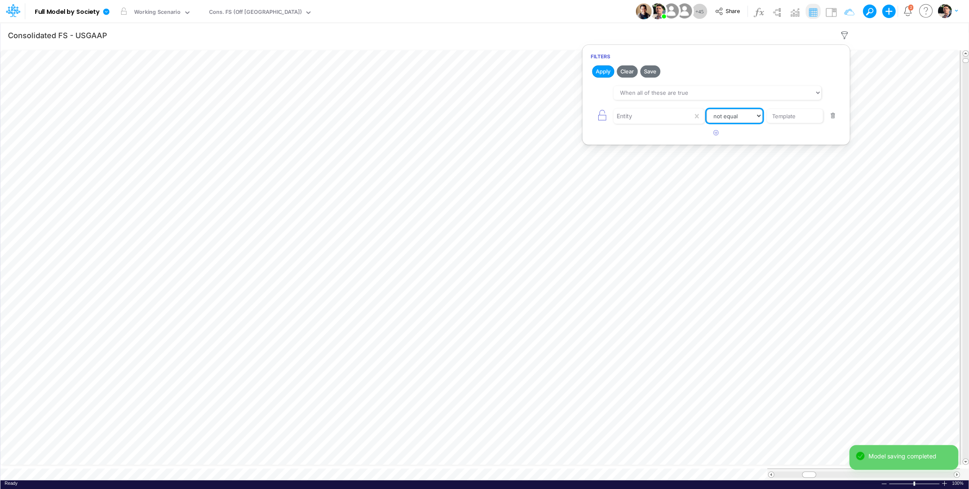
select select "equals"
click option "equals" at bounding box center [0, 0] width 0 height 0
drag, startPoint x: 802, startPoint y: 119, endPoint x: 740, endPoint y: 119, distance: 62.0
click at [767, 119] on input "Template" at bounding box center [795, 116] width 56 height 14
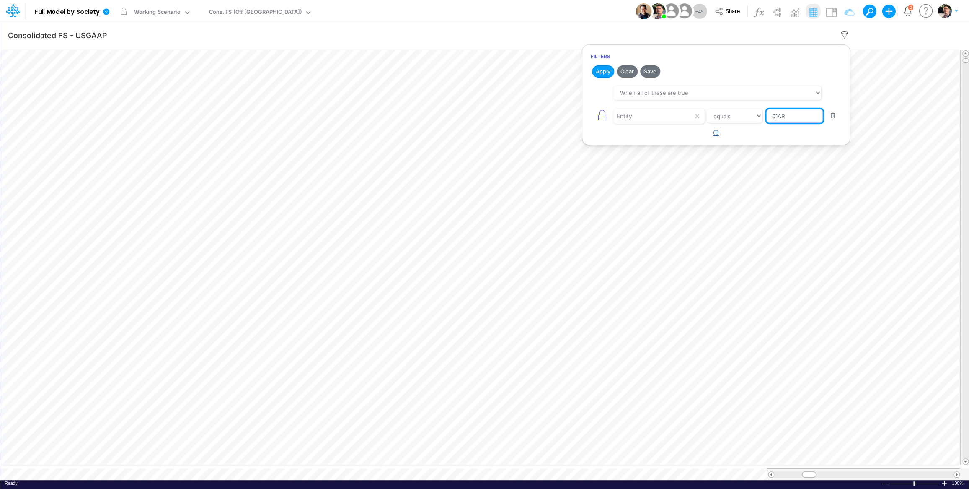
type input "01AR"
click at [720, 133] on button "button" at bounding box center [716, 133] width 16 height 14
click at [666, 137] on div at bounding box center [653, 139] width 80 height 14
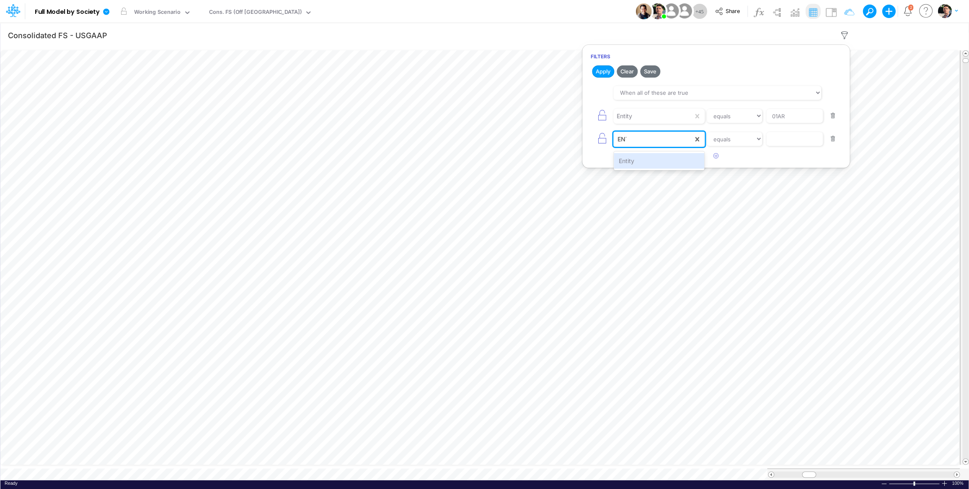
type input "ENTI"
click at [787, 146] on input "text" at bounding box center [794, 139] width 57 height 14
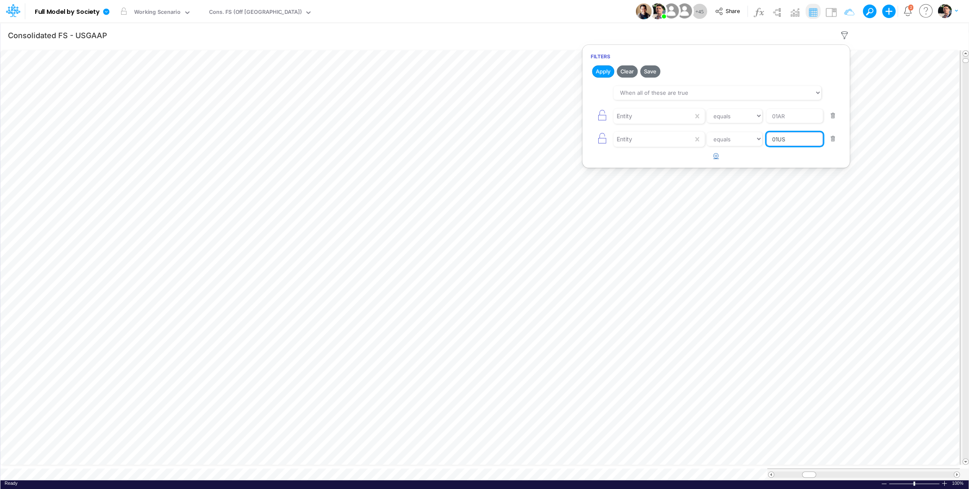
type input "01US"
click at [719, 156] on icon "button" at bounding box center [716, 155] width 5 height 5
click at [645, 165] on div at bounding box center [653, 162] width 80 height 14
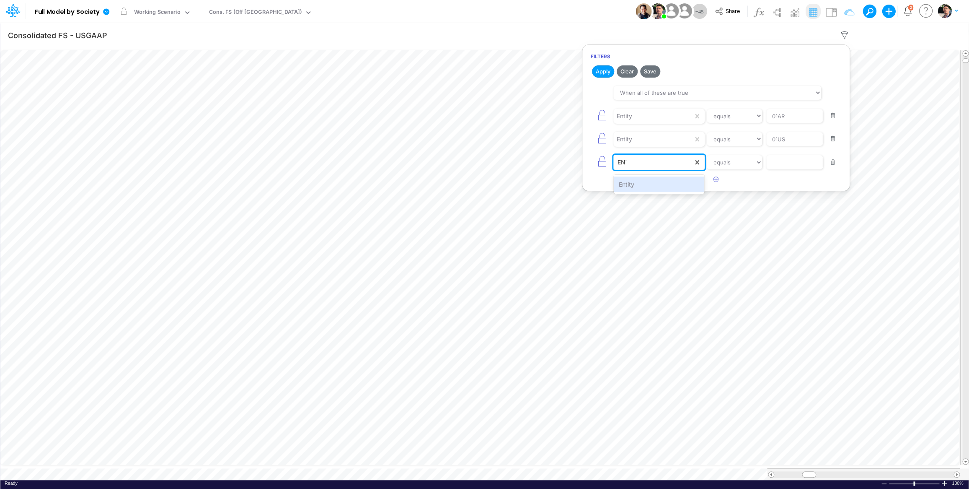
type input "ENTI"
click at [792, 163] on input "text" at bounding box center [794, 162] width 57 height 14
type input "02US"
click at [716, 180] on icon "button" at bounding box center [716, 178] width 5 height 5
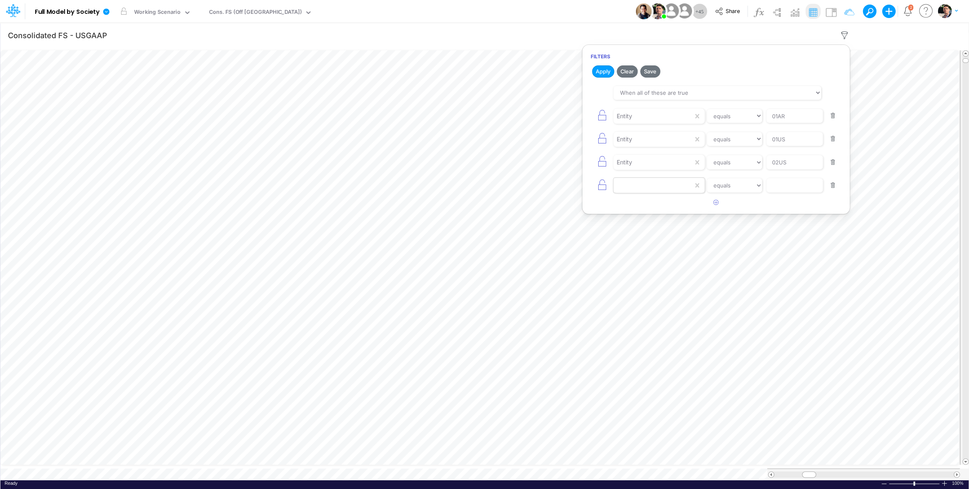
drag, startPoint x: 716, startPoint y: 180, endPoint x: 648, endPoint y: 184, distance: 68.0
click at [648, 184] on div at bounding box center [653, 185] width 80 height 14
type input "EN"
click at [788, 186] on input "text" at bounding box center [794, 185] width 57 height 14
type input "04BR"
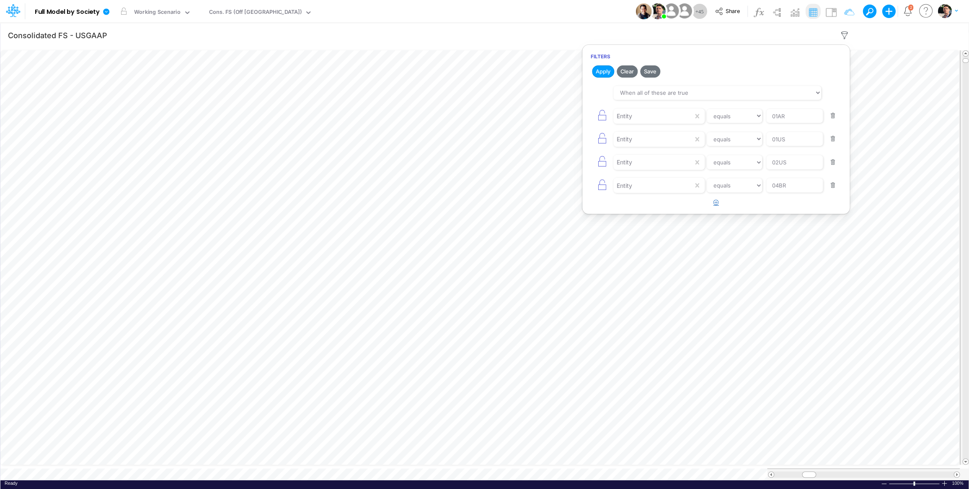
click at [714, 205] on icon "button" at bounding box center [716, 201] width 5 height 5
click at [646, 213] on div at bounding box center [653, 209] width 80 height 14
type input "ENTI"
click at [808, 209] on input "text" at bounding box center [794, 209] width 57 height 14
type input "02BR"
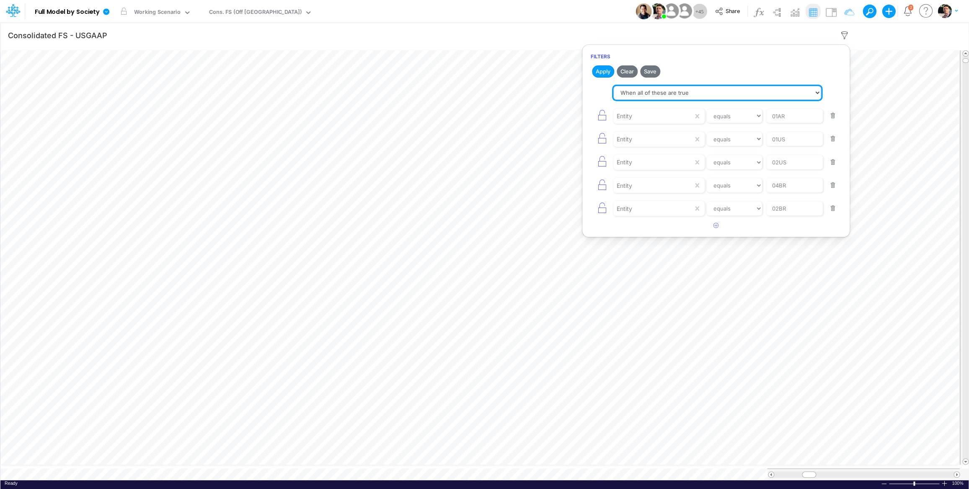
select select "tableSearchOR"
click option "When any of these are true" at bounding box center [0, 0] width 0 height 0
click at [653, 70] on button "Save" at bounding box center [650, 71] width 20 height 12
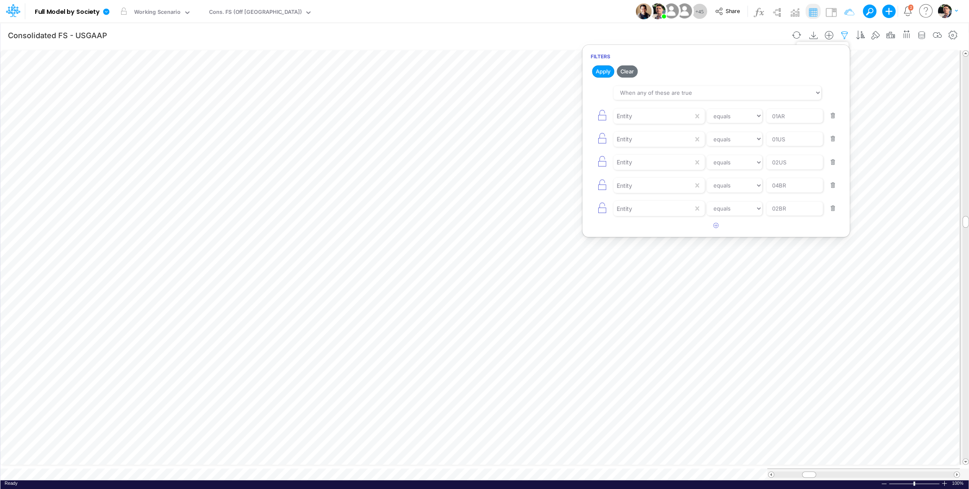
click at [846, 35] on icon "button" at bounding box center [844, 35] width 13 height 9
click at [315, 10] on button "button" at bounding box center [319, 11] width 9 height 9
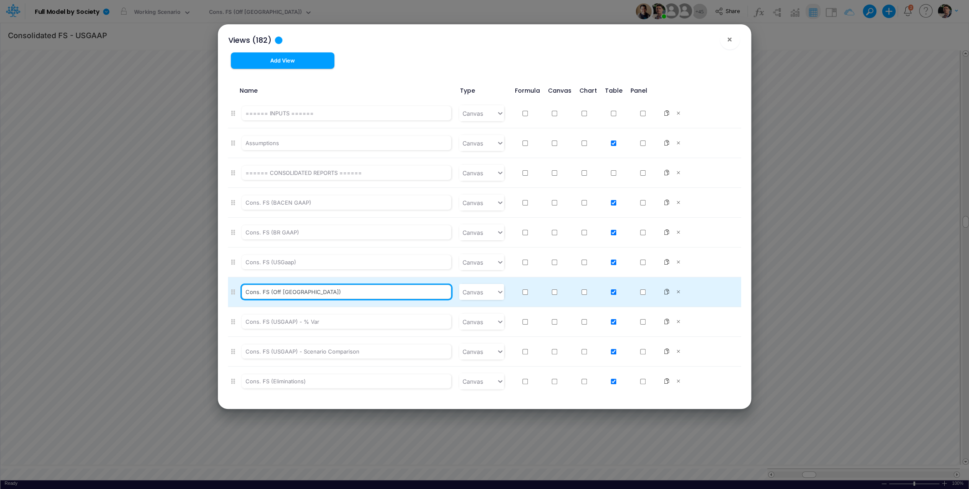
click at [286, 294] on input "Cons. FS (Off Brazil)" at bounding box center [347, 292] width 210 height 14
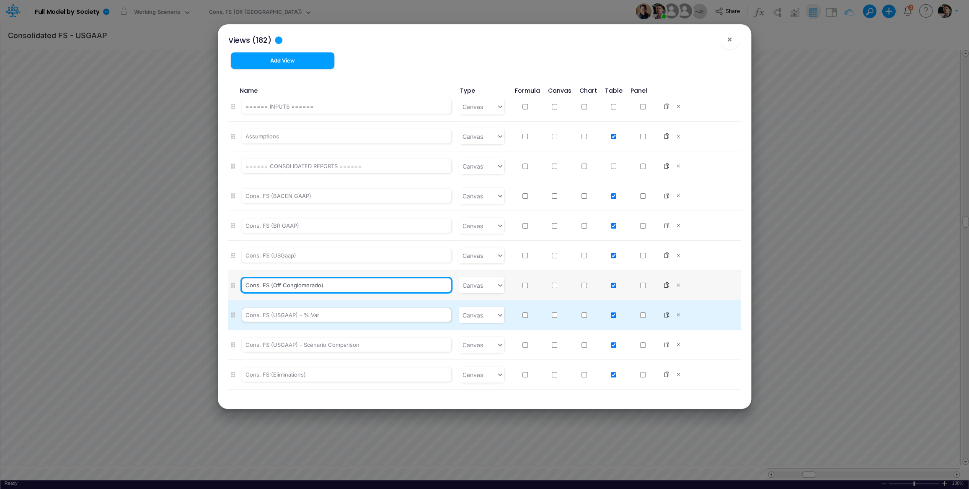
type input "Cons. FS (Off Conglomerado)"
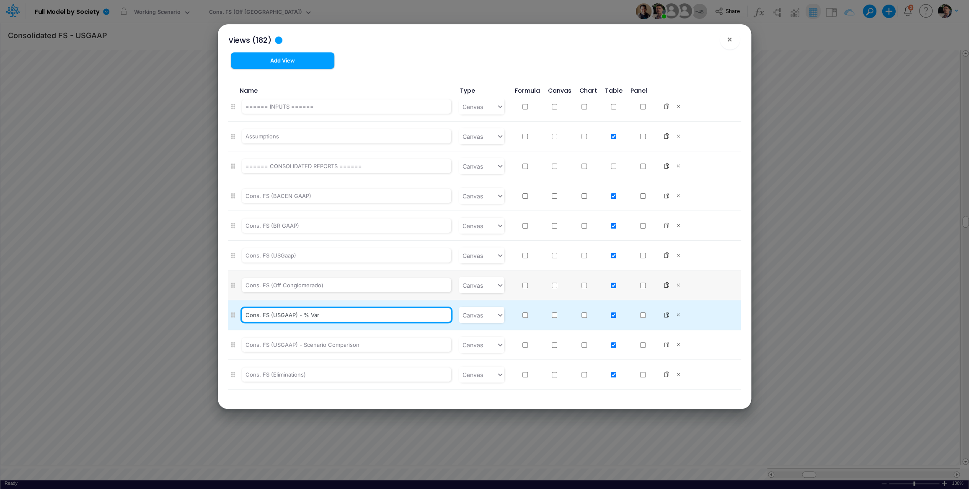
click at [359, 316] on input "Cons. FS (USGAAP) - % Var" at bounding box center [347, 315] width 210 height 14
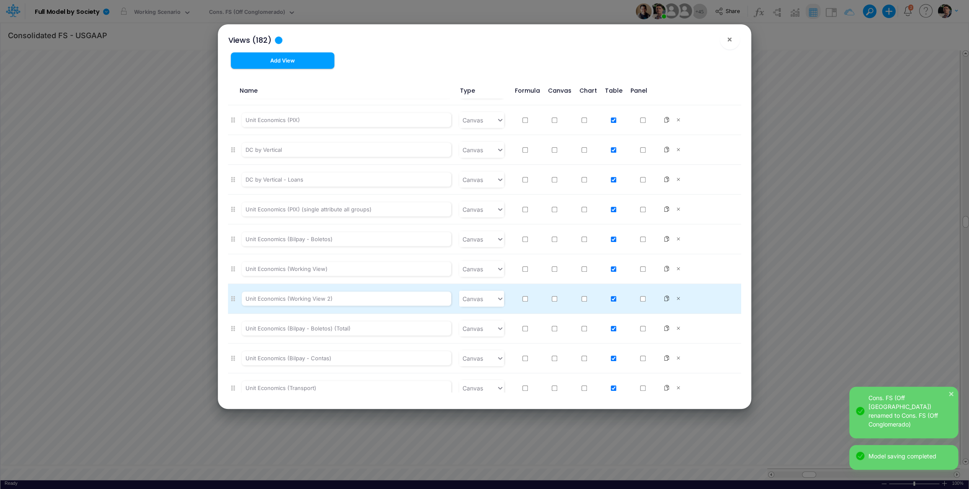
scroll to position [2624, 0]
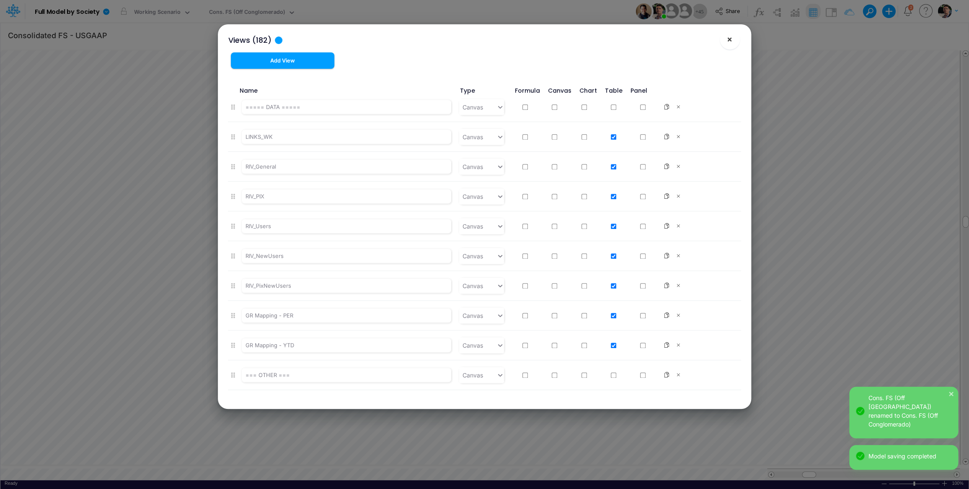
click at [733, 41] on button "×" at bounding box center [730, 39] width 20 height 20
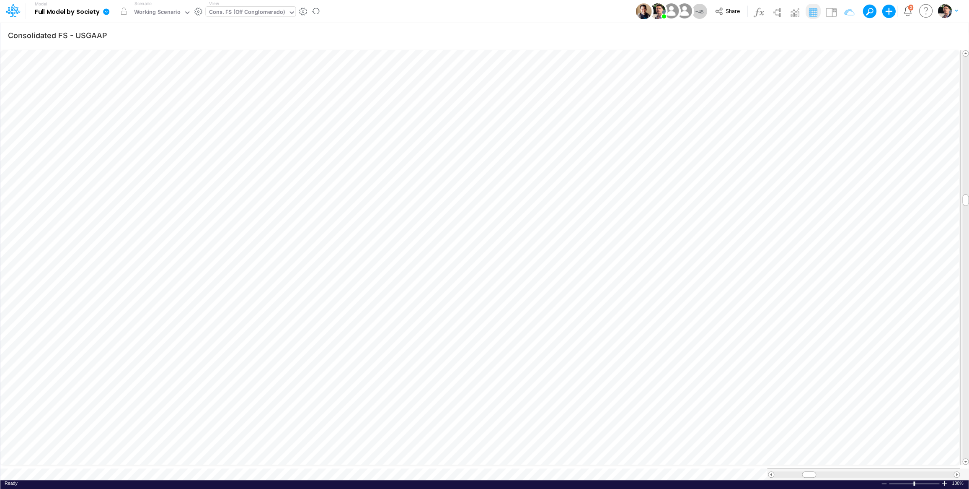
click at [258, 12] on div "Cons. FS (Off Conglomerado)" at bounding box center [247, 13] width 76 height 10
type input "bs"
click at [270, 73] on div "BS (Off Brazil)" at bounding box center [262, 69] width 113 height 14
type input "BS (Off Brazil) - Detailed"
click at [299, 14] on button "button" at bounding box center [303, 11] width 9 height 9
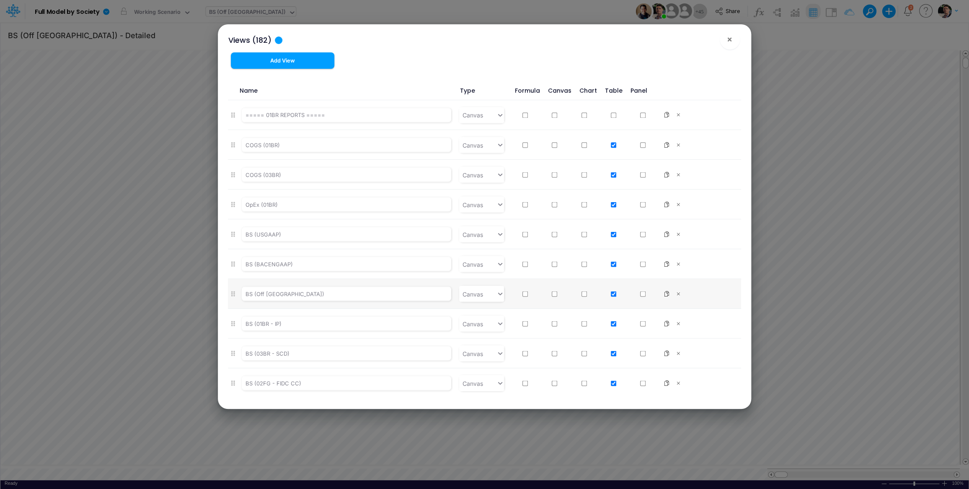
scroll to position [927, 0]
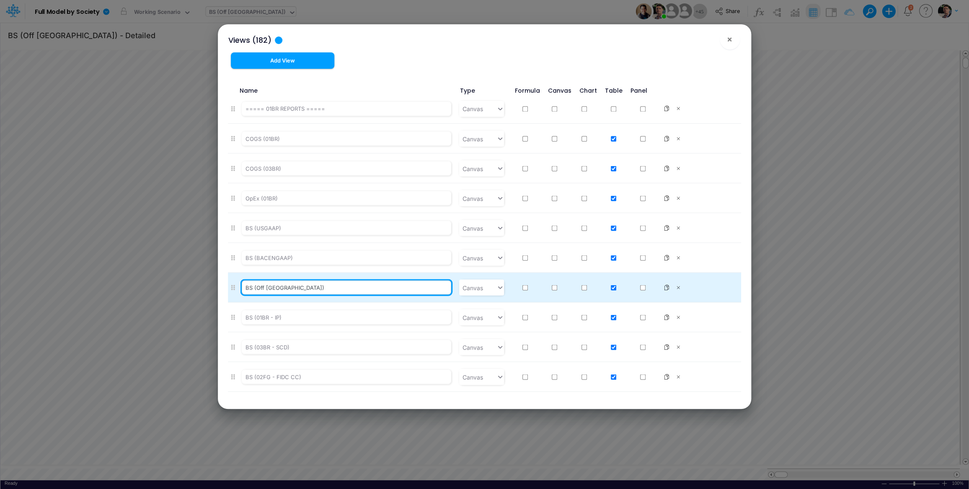
click at [270, 288] on input "BS (Off Brazil)" at bounding box center [347, 287] width 210 height 14
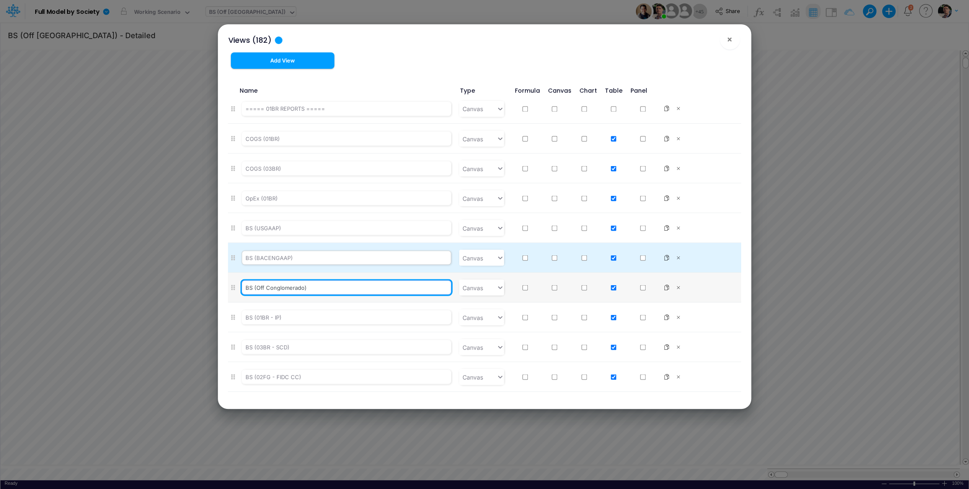
type input "BS (Off Conglomerado)"
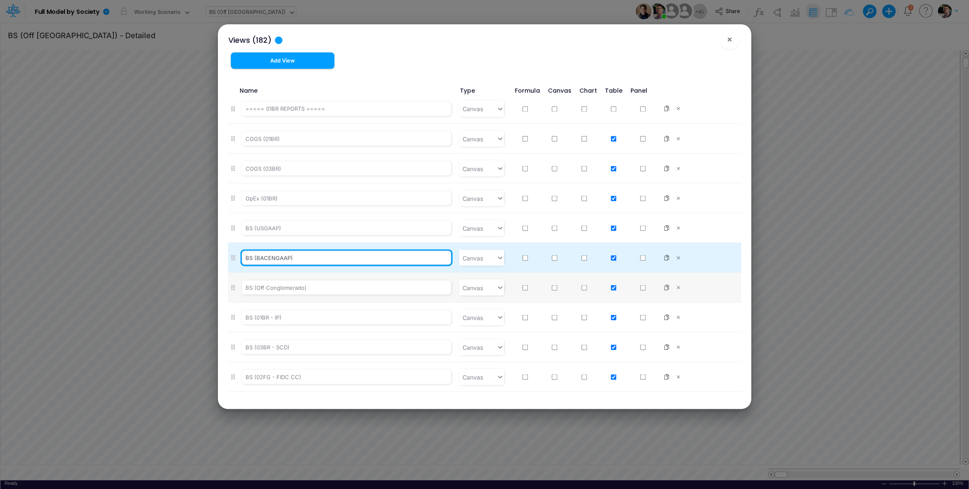
click at [350, 261] on input "BS (BACENGAAP)" at bounding box center [347, 257] width 210 height 14
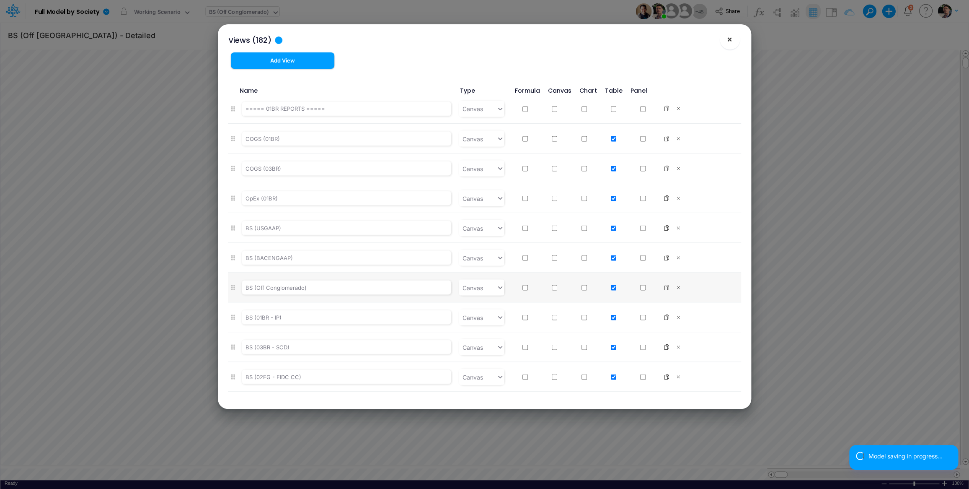
click at [729, 43] on span "×" at bounding box center [729, 39] width 5 height 10
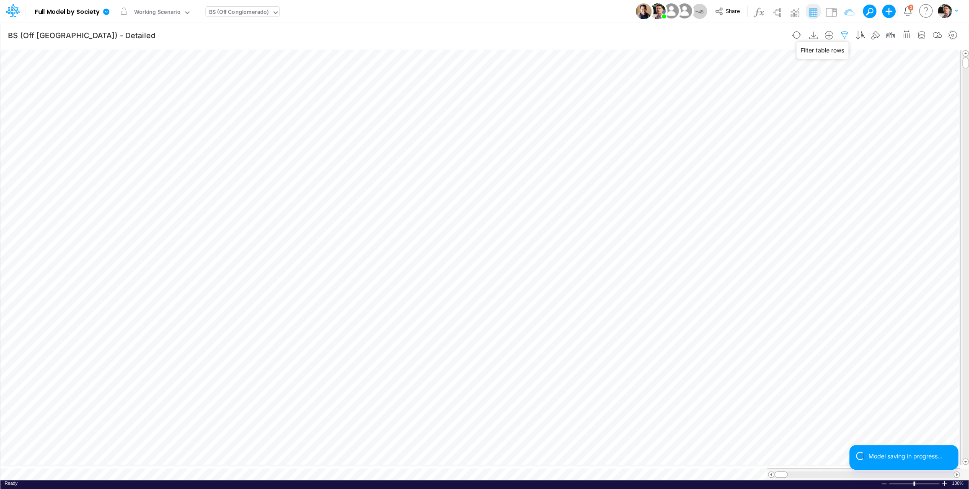
click at [844, 36] on icon "button" at bounding box center [844, 35] width 13 height 9
select select "tableSearchOR"
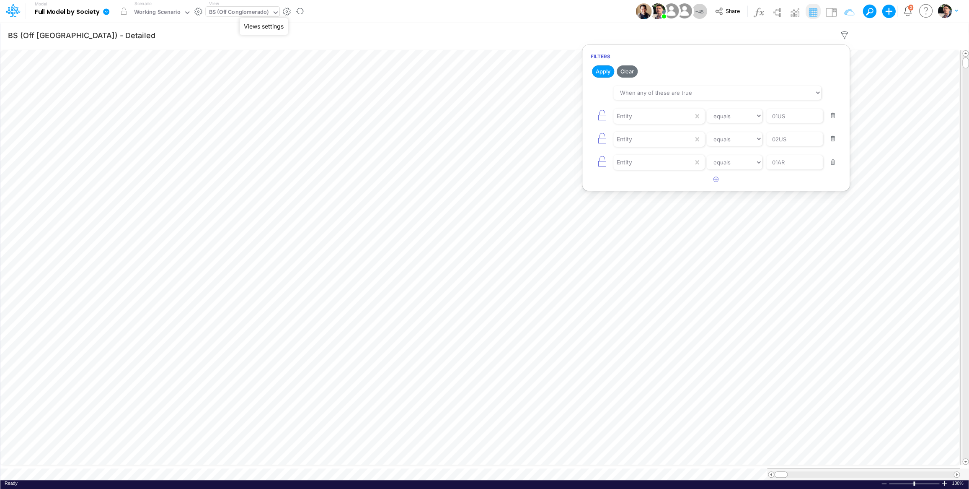
click at [286, 13] on button "button" at bounding box center [286, 11] width 9 height 9
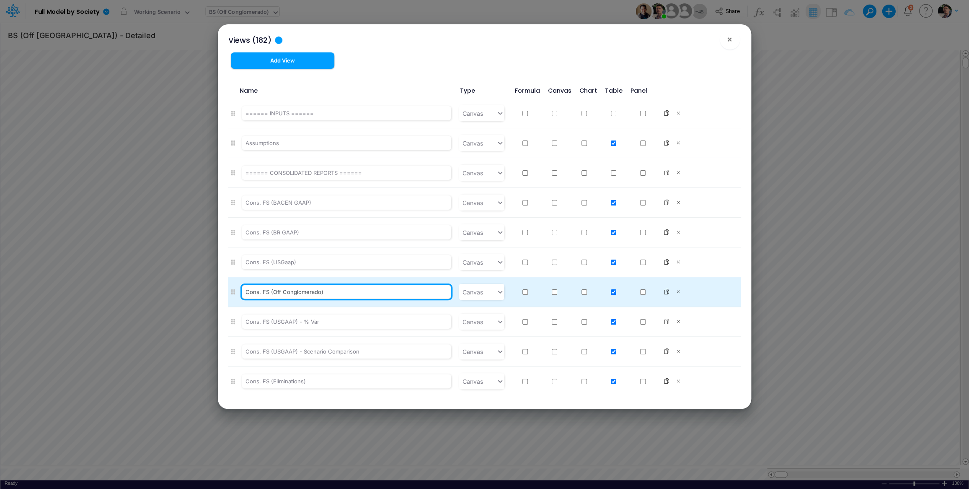
click at [300, 290] on input "Cons. FS (Off Conglomerado)" at bounding box center [347, 292] width 210 height 14
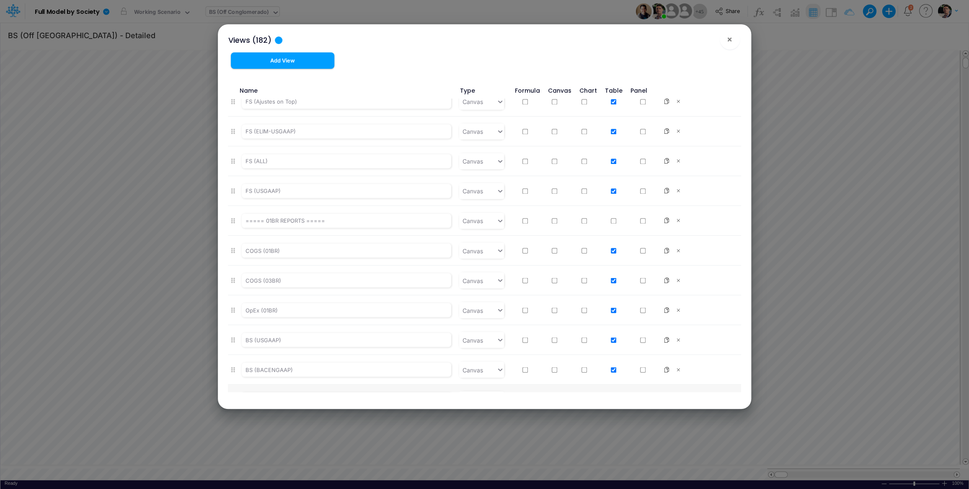
scroll to position [889, 0]
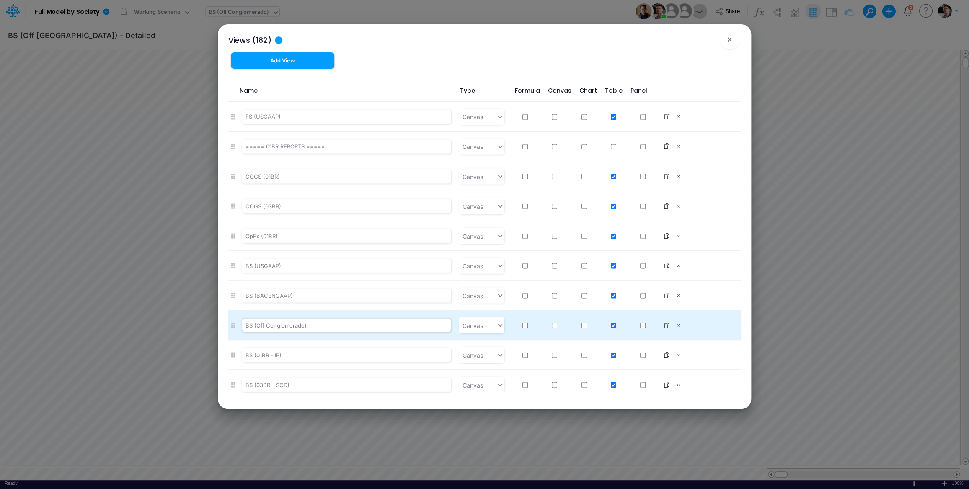
type input "Cons. FS (Off Brazil)"
click at [291, 327] on input "BS (Off Conglomerado)" at bounding box center [347, 325] width 210 height 14
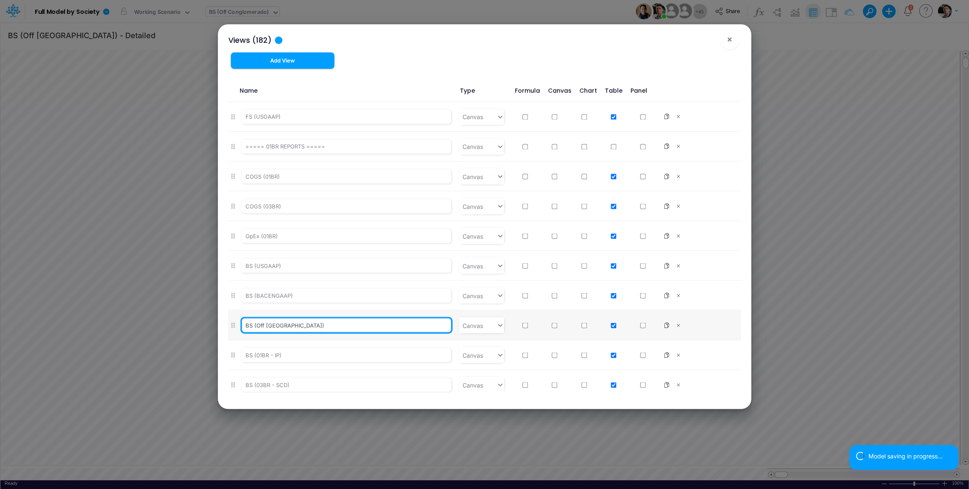
type input "BS (Off Brazil)"
click at [739, 62] on div "Views (182) × Add View Name Type Formula Canvas Chart Table Panel ====== INPUTS…" at bounding box center [484, 216] width 526 height 384
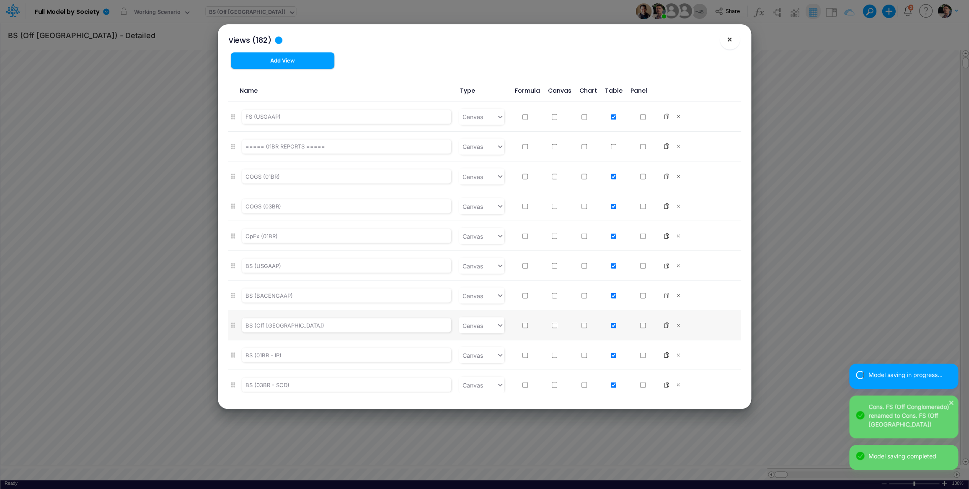
click at [732, 45] on button "×" at bounding box center [730, 39] width 20 height 20
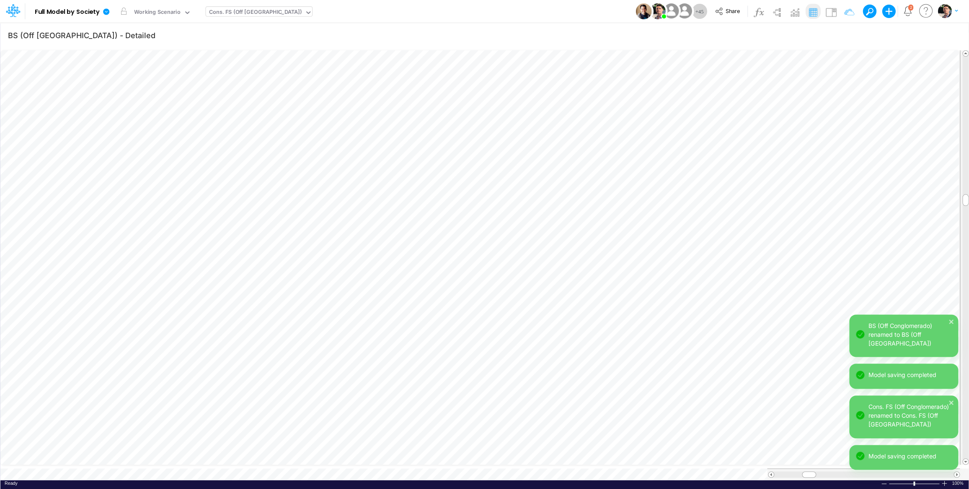
type input "Consolidated FS - USGAAP"
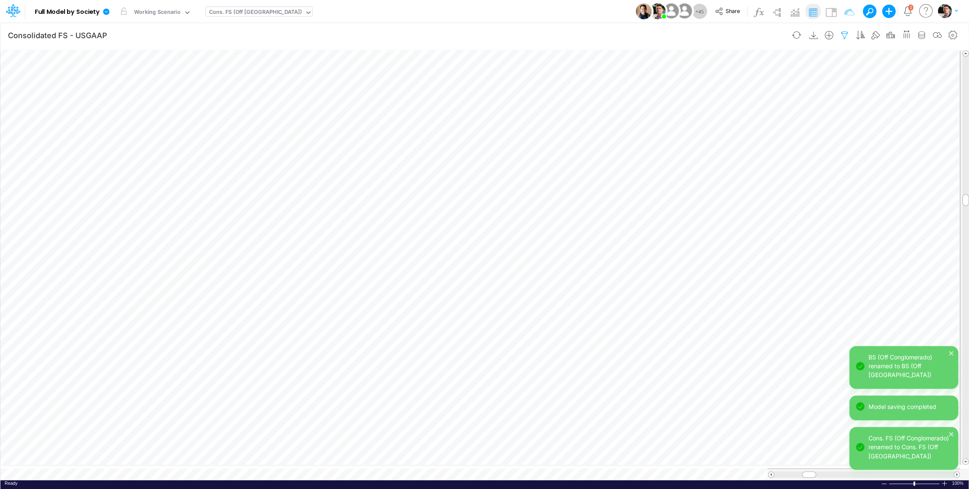
click at [846, 32] on icon "button" at bounding box center [844, 35] width 13 height 9
select select "tableSearchOR"
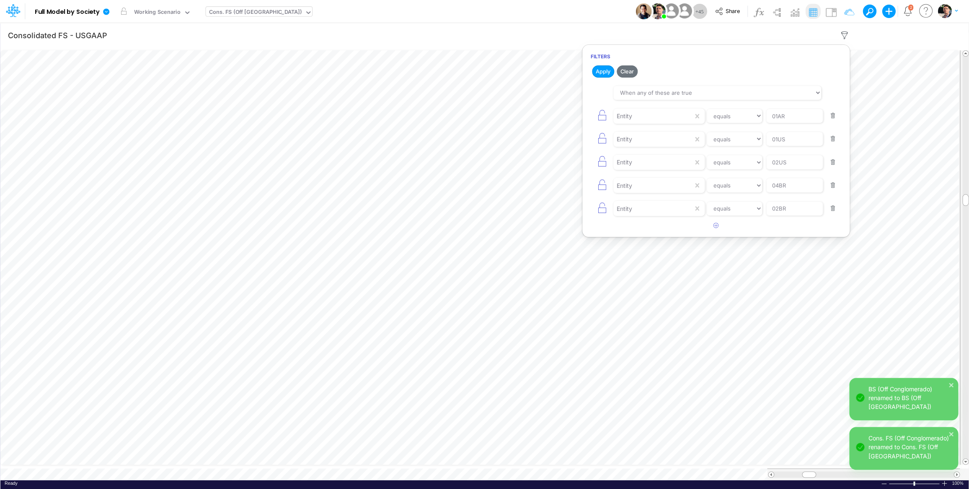
click at [831, 188] on button "button" at bounding box center [833, 185] width 16 height 11
type input "02BR"
click at [832, 188] on button "button" at bounding box center [833, 185] width 16 height 11
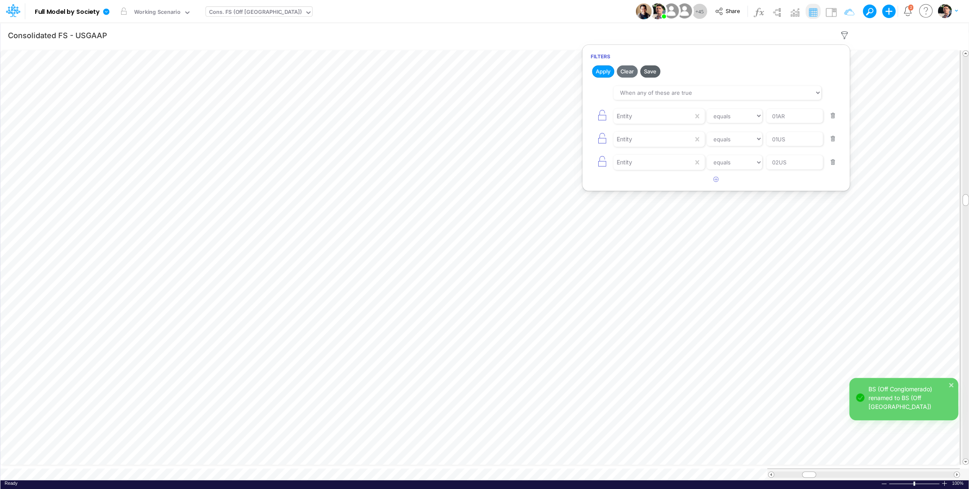
click at [655, 75] on button "Save" at bounding box center [650, 71] width 20 height 12
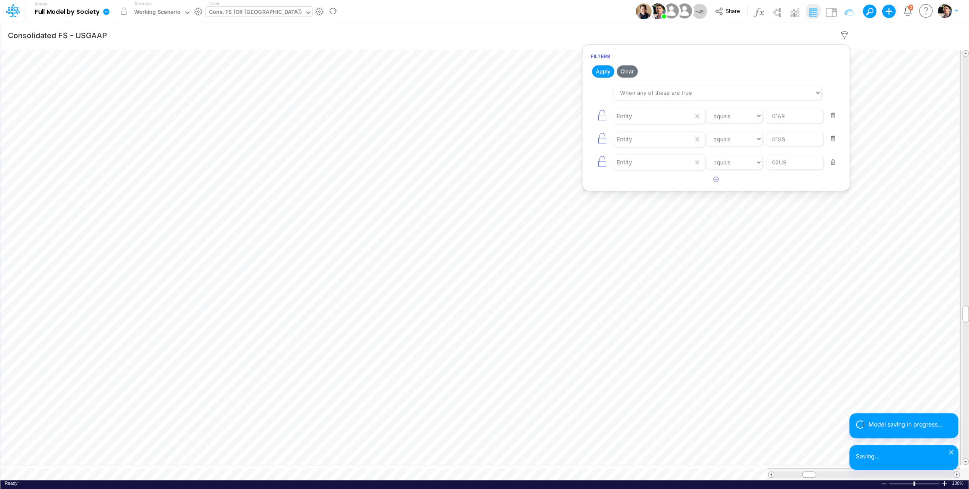
click at [109, 12] on icon at bounding box center [106, 11] width 6 height 6
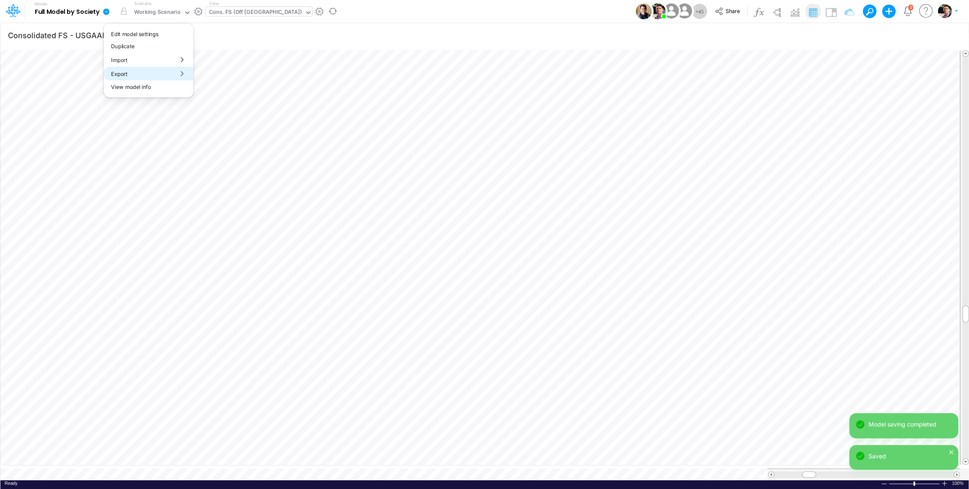
click at [152, 77] on button "Export" at bounding box center [148, 74] width 90 height 14
click at [230, 77] on button "Excel" at bounding box center [239, 78] width 90 height 13
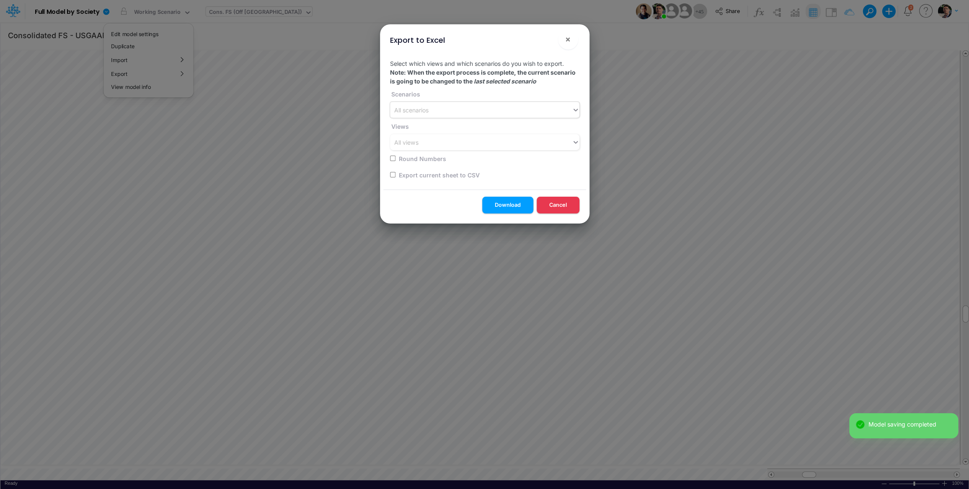
click at [456, 114] on div "All scenarios" at bounding box center [481, 110] width 182 height 14
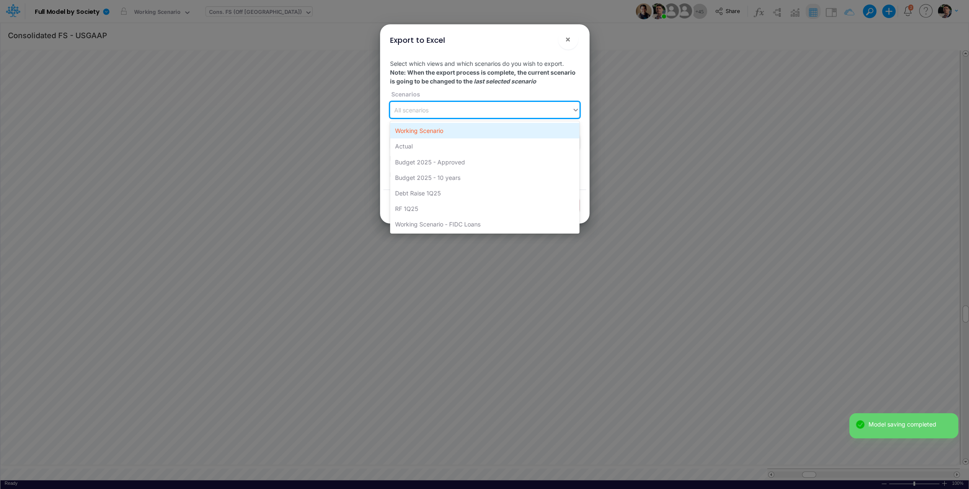
click at [439, 135] on div "Working Scenario" at bounding box center [484, 131] width 189 height 16
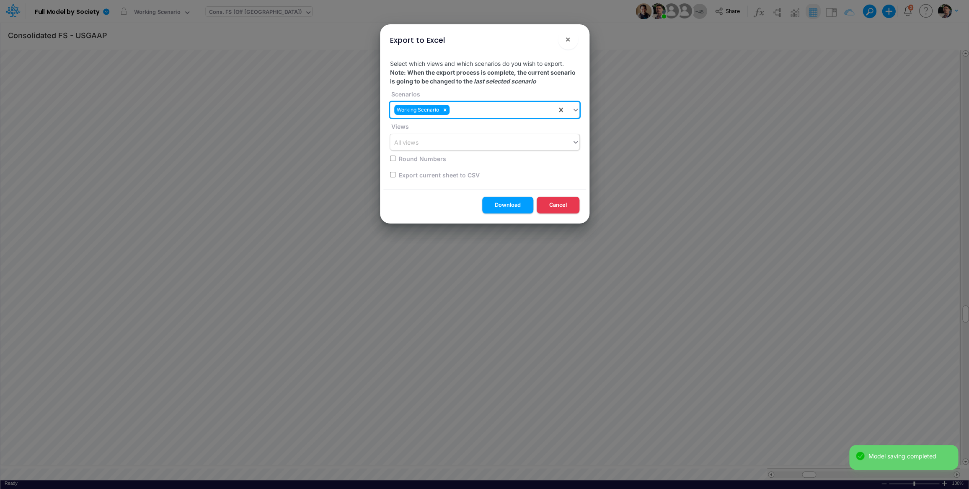
click at [440, 146] on div "All views" at bounding box center [481, 142] width 182 height 14
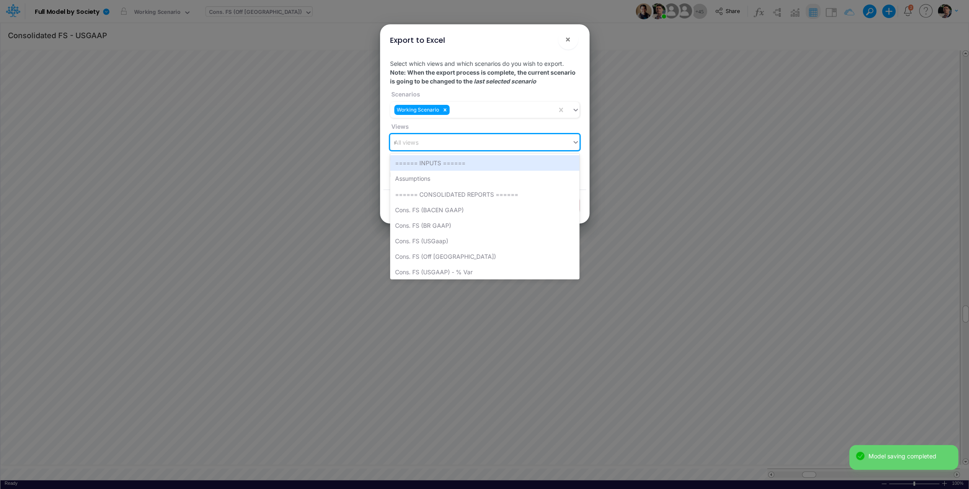
type input "usg"
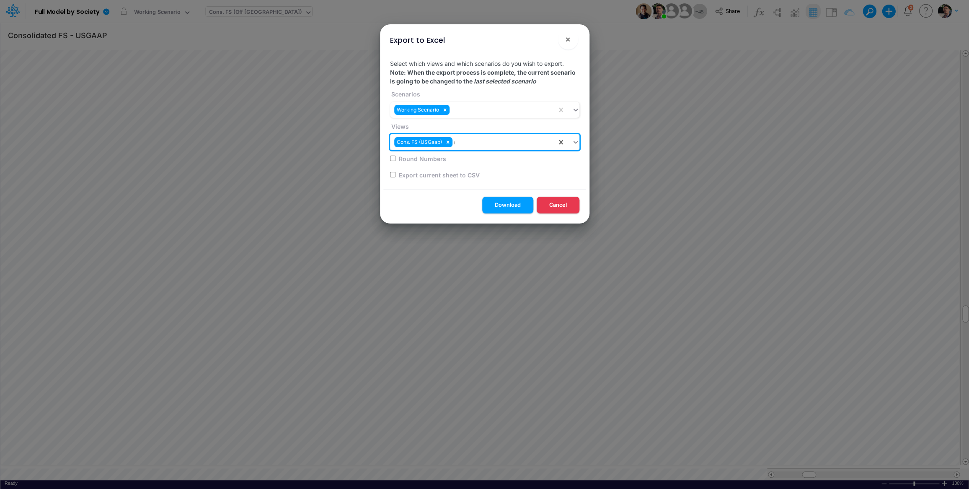
type input "usg"
type input "bac"
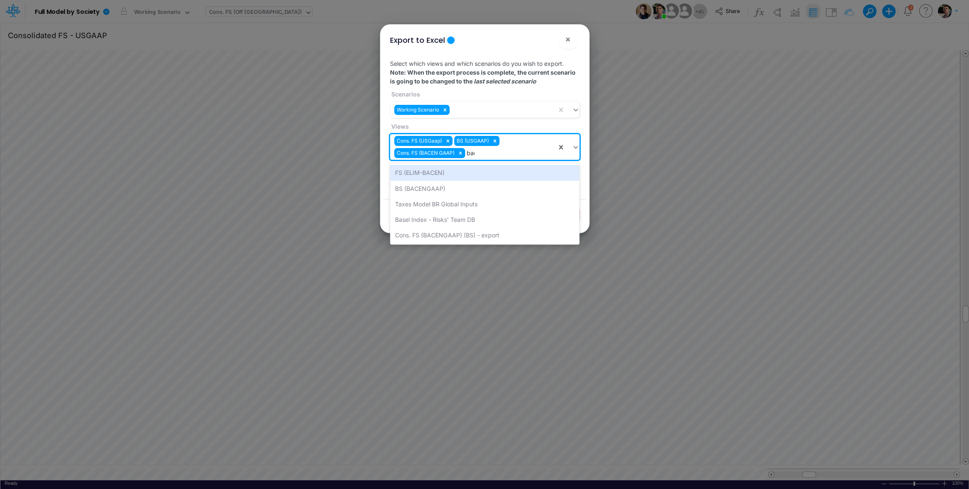
type input "bace"
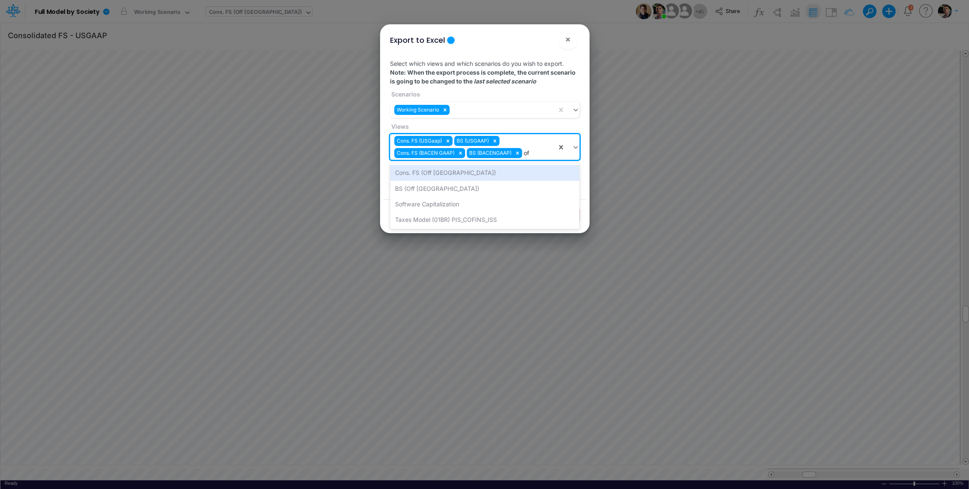
type input "off"
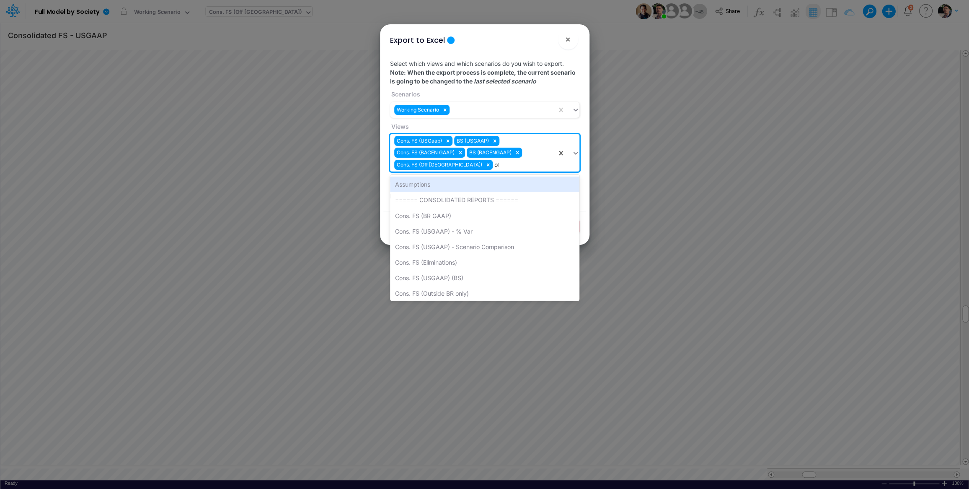
type input "off"
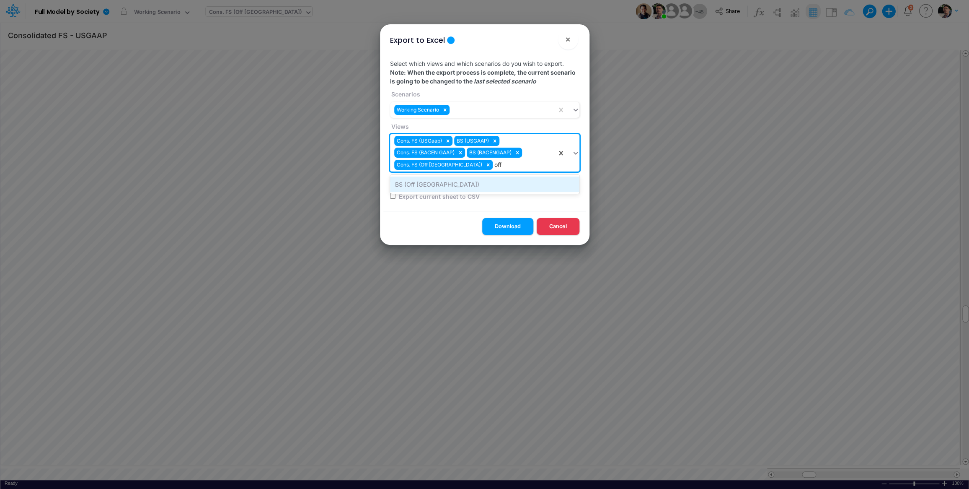
click at [417, 184] on div "BS (Off Brazil)" at bounding box center [484, 184] width 189 height 16
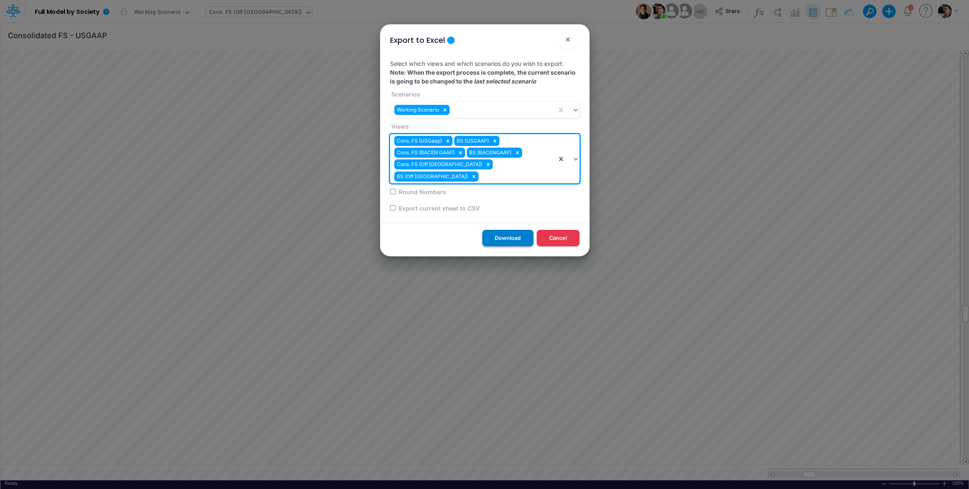
click at [509, 234] on button "Download" at bounding box center [507, 238] width 51 height 16
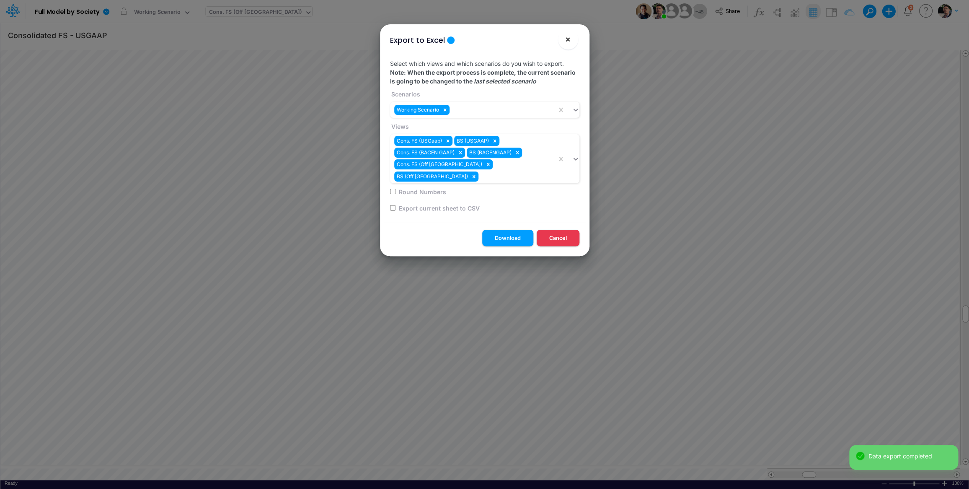
click at [568, 41] on span "×" at bounding box center [567, 39] width 5 height 10
